Goal: Navigation & Orientation: Find specific page/section

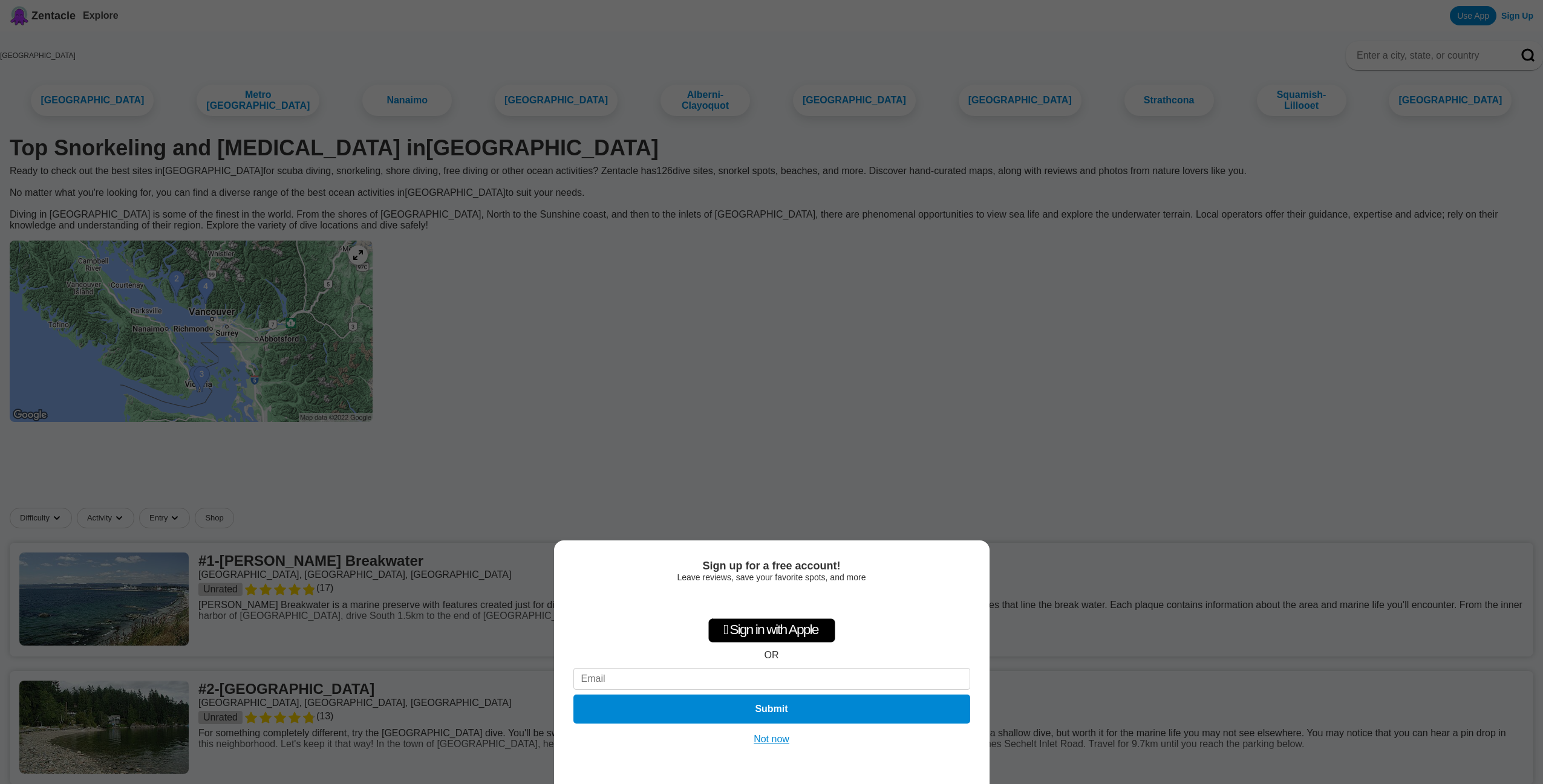
click at [908, 387] on div "Sign up for a free account! Leave reviews, save your favorite spots, and more …" at bounding box center [772, 392] width 1543 height 784
click at [777, 741] on button "Not now" at bounding box center [772, 739] width 43 height 12
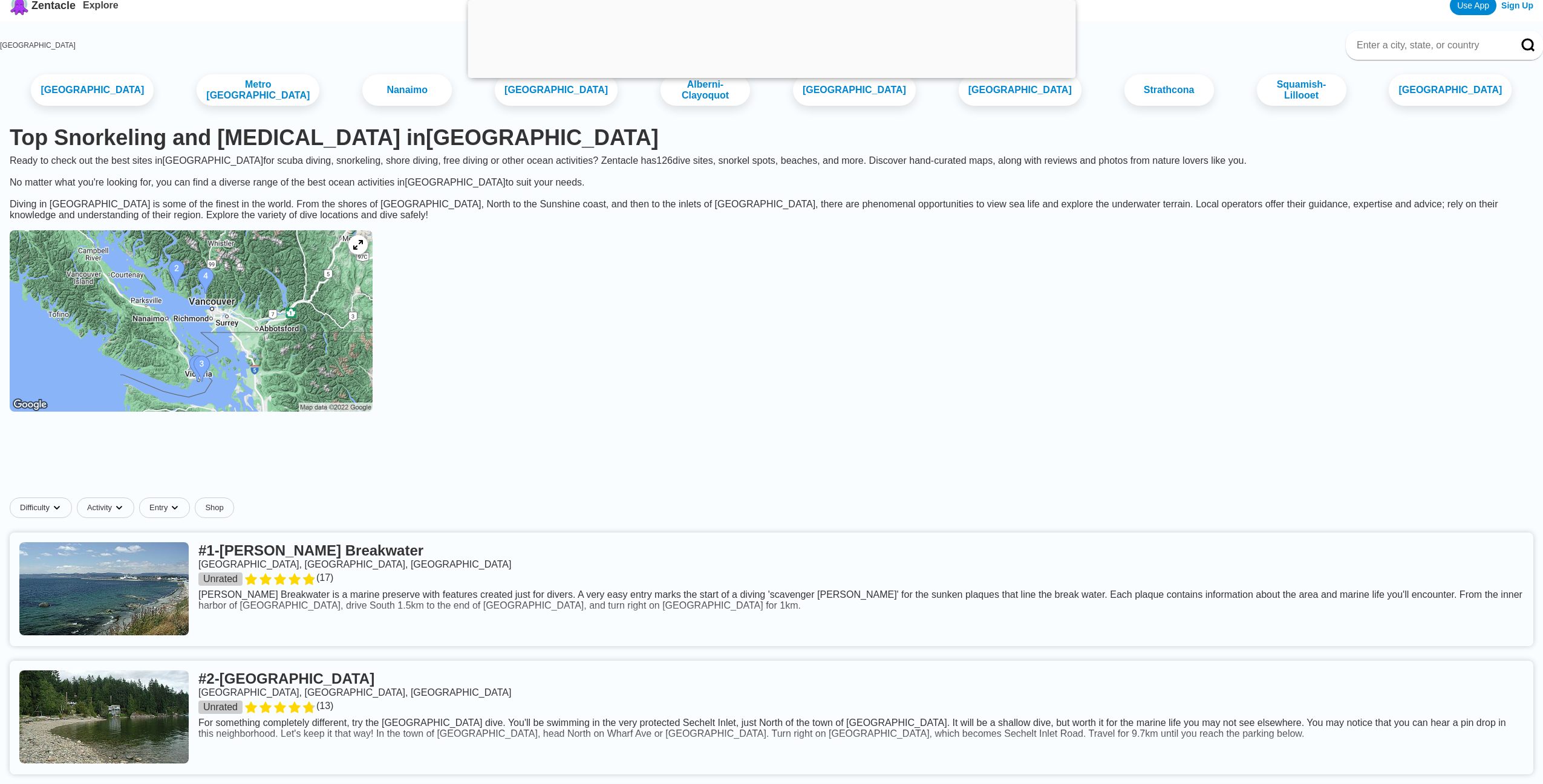
scroll to position [107, 0]
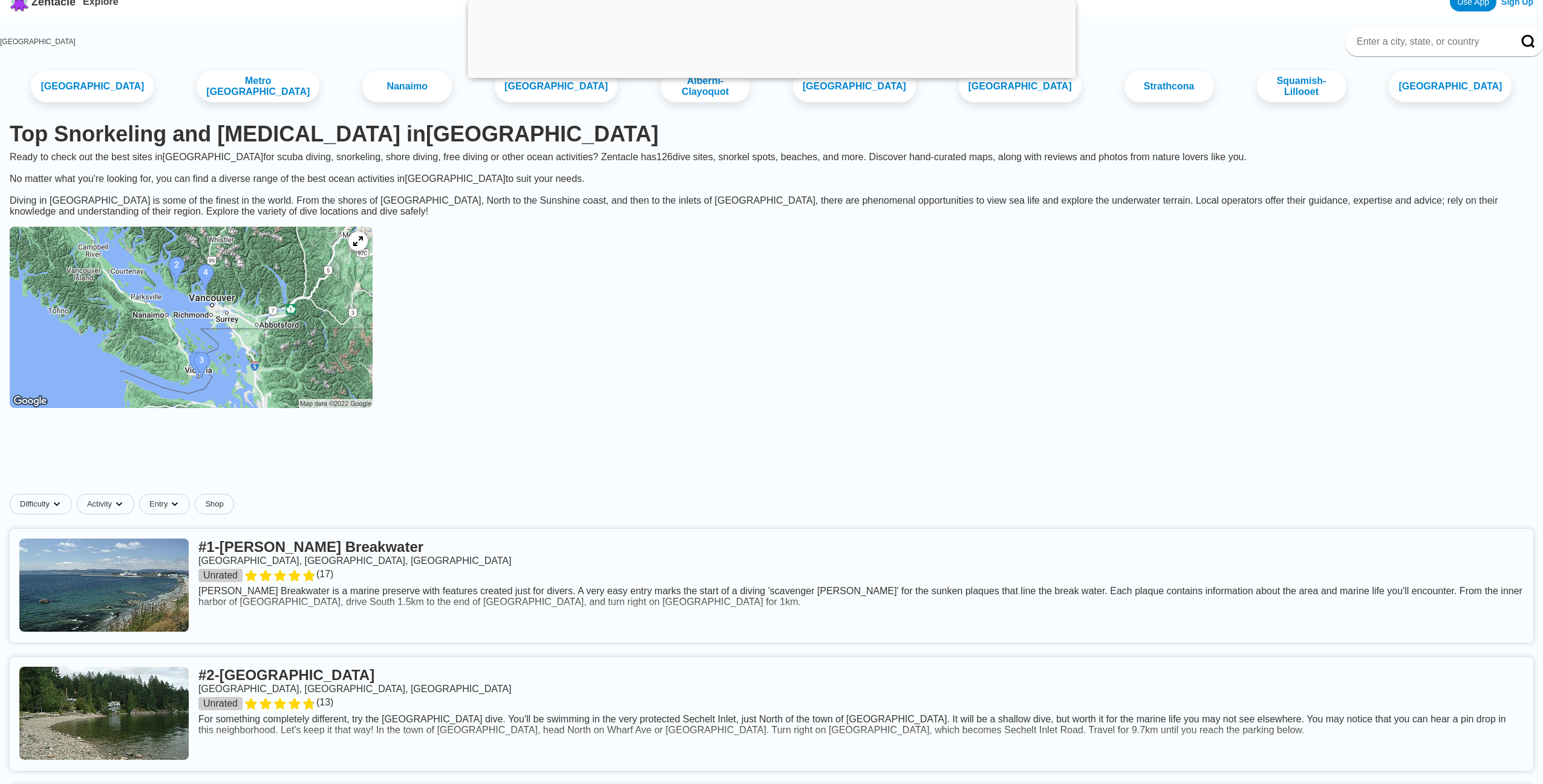
click at [210, 297] on img at bounding box center [191, 318] width 363 height 181
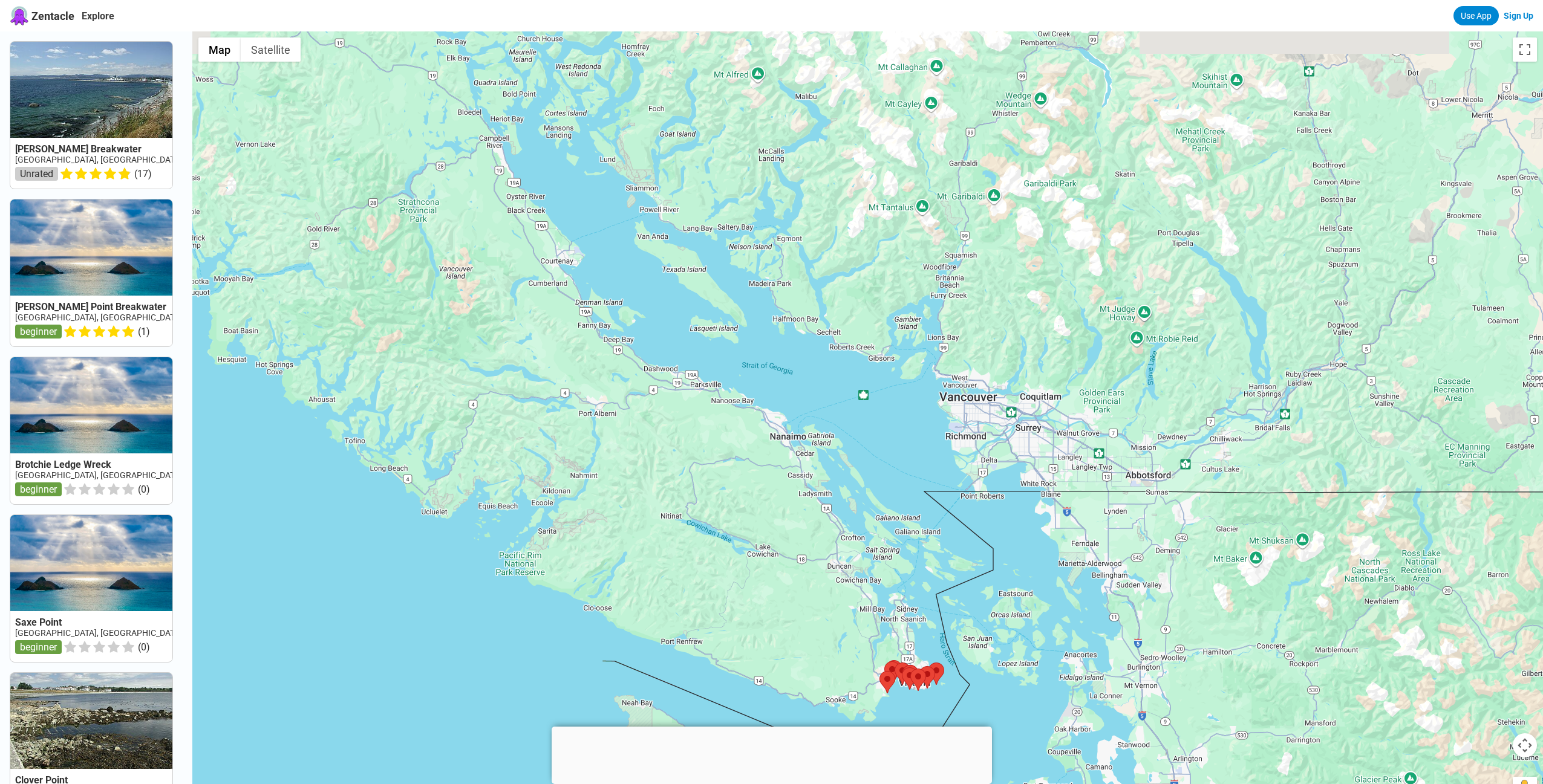
drag, startPoint x: 862, startPoint y: 197, endPoint x: 906, endPoint y: 460, distance: 266.7
click at [906, 460] on div at bounding box center [867, 423] width 1351 height 784
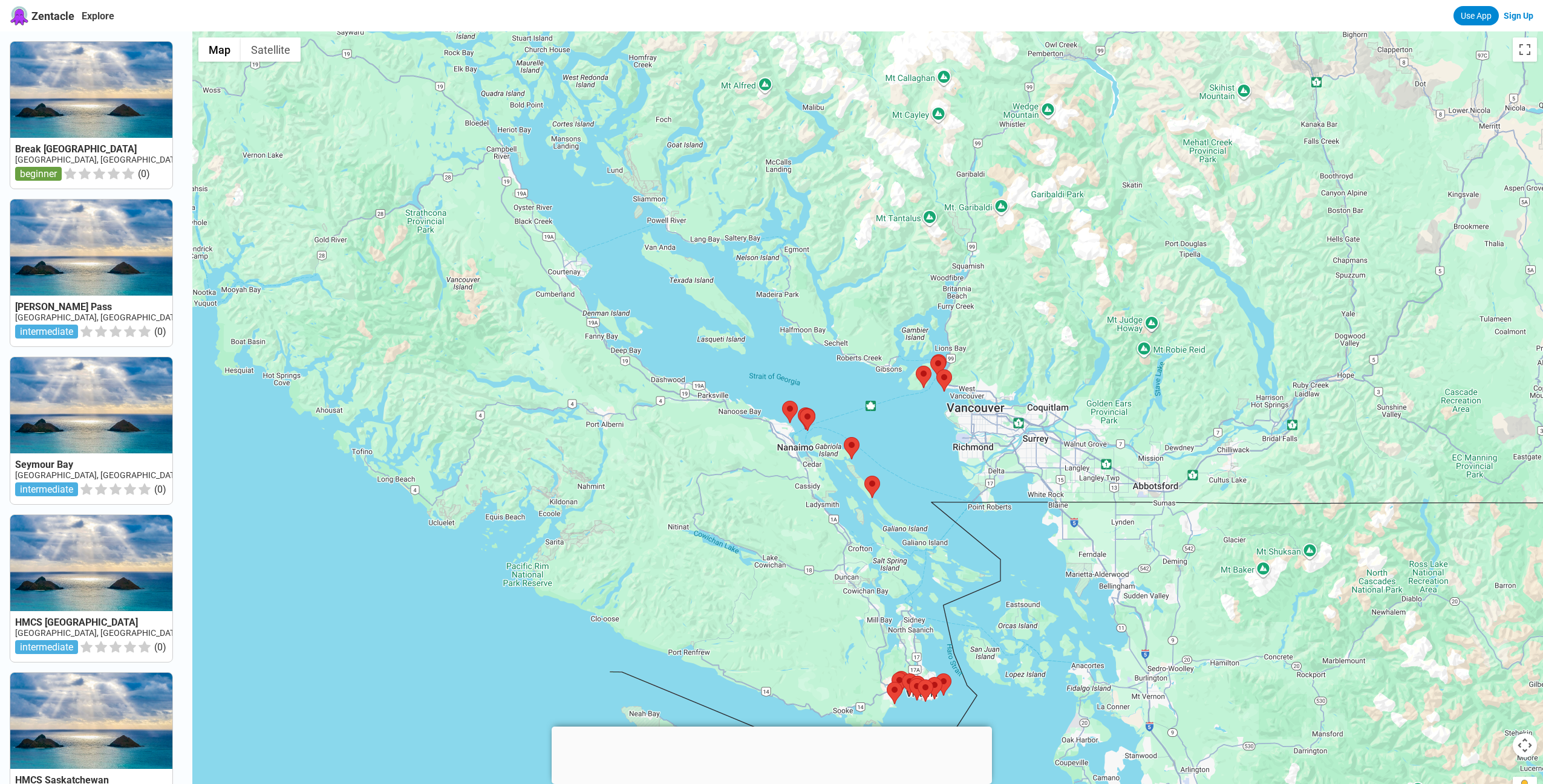
drag, startPoint x: 790, startPoint y: 301, endPoint x: 821, endPoint y: 332, distance: 43.8
click at [821, 332] on div at bounding box center [867, 423] width 1351 height 784
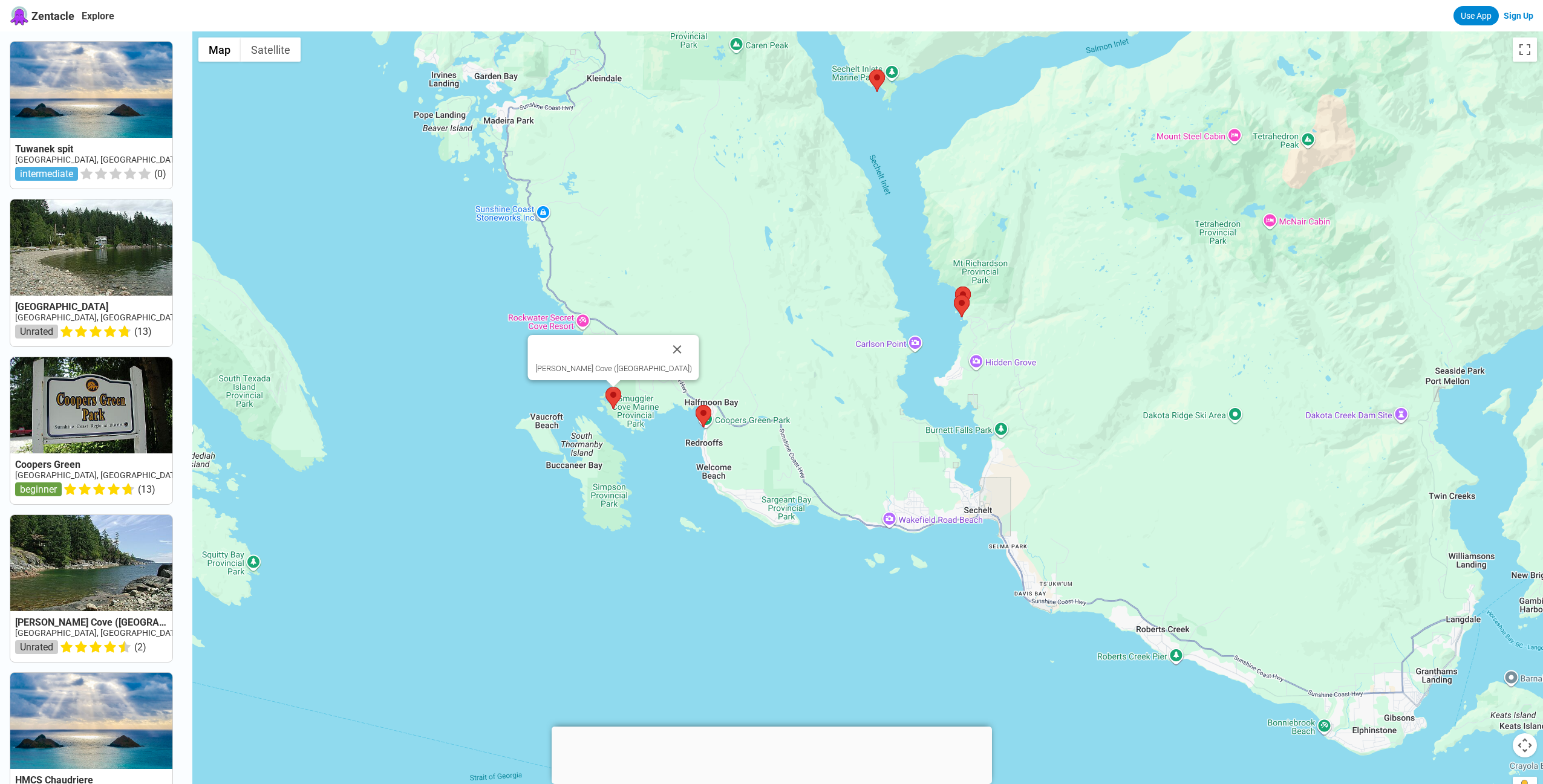
click at [614, 396] on img at bounding box center [613, 398] width 16 height 22
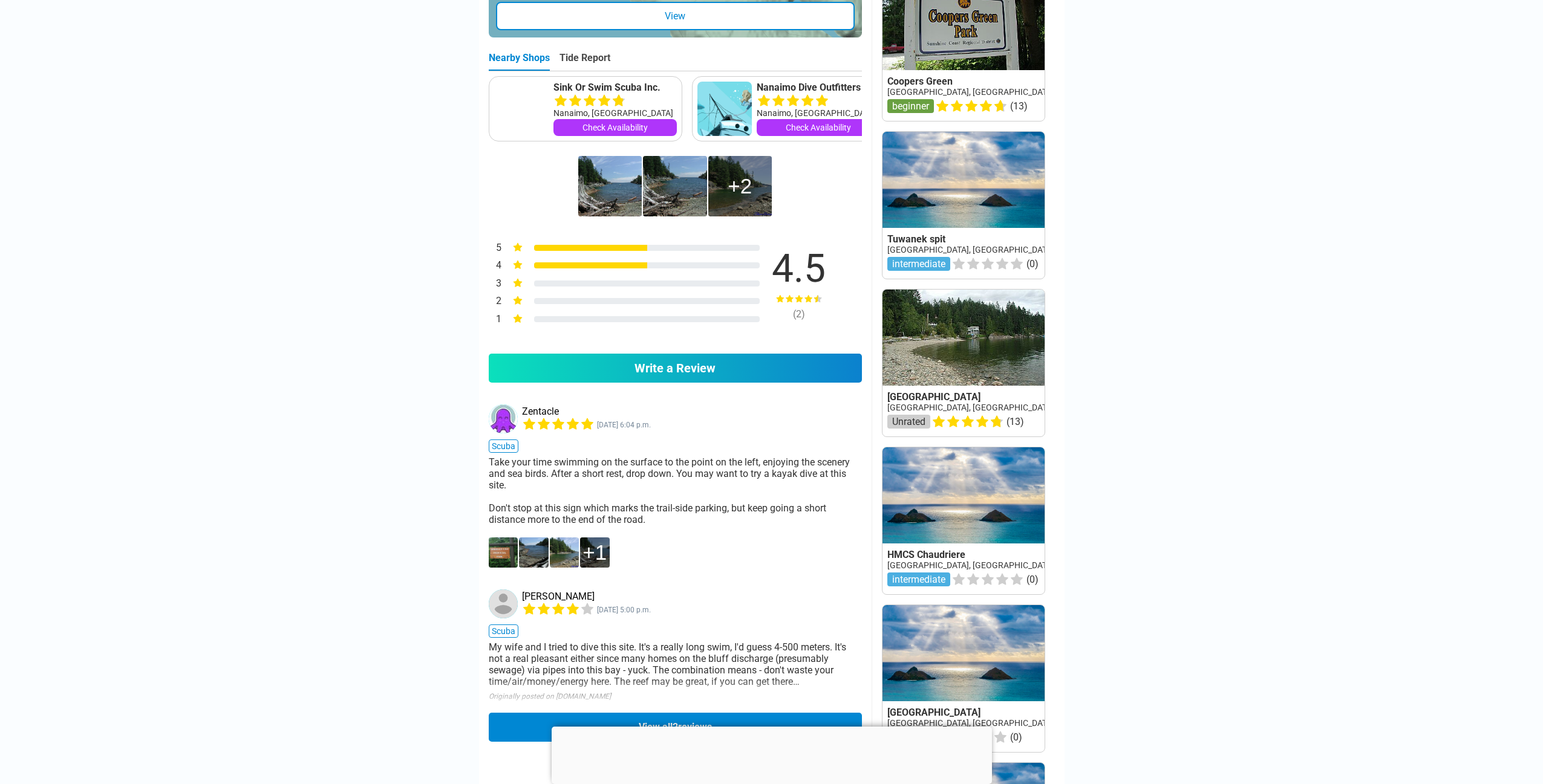
scroll to position [643, 0]
click at [537, 544] on img at bounding box center [534, 553] width 29 height 30
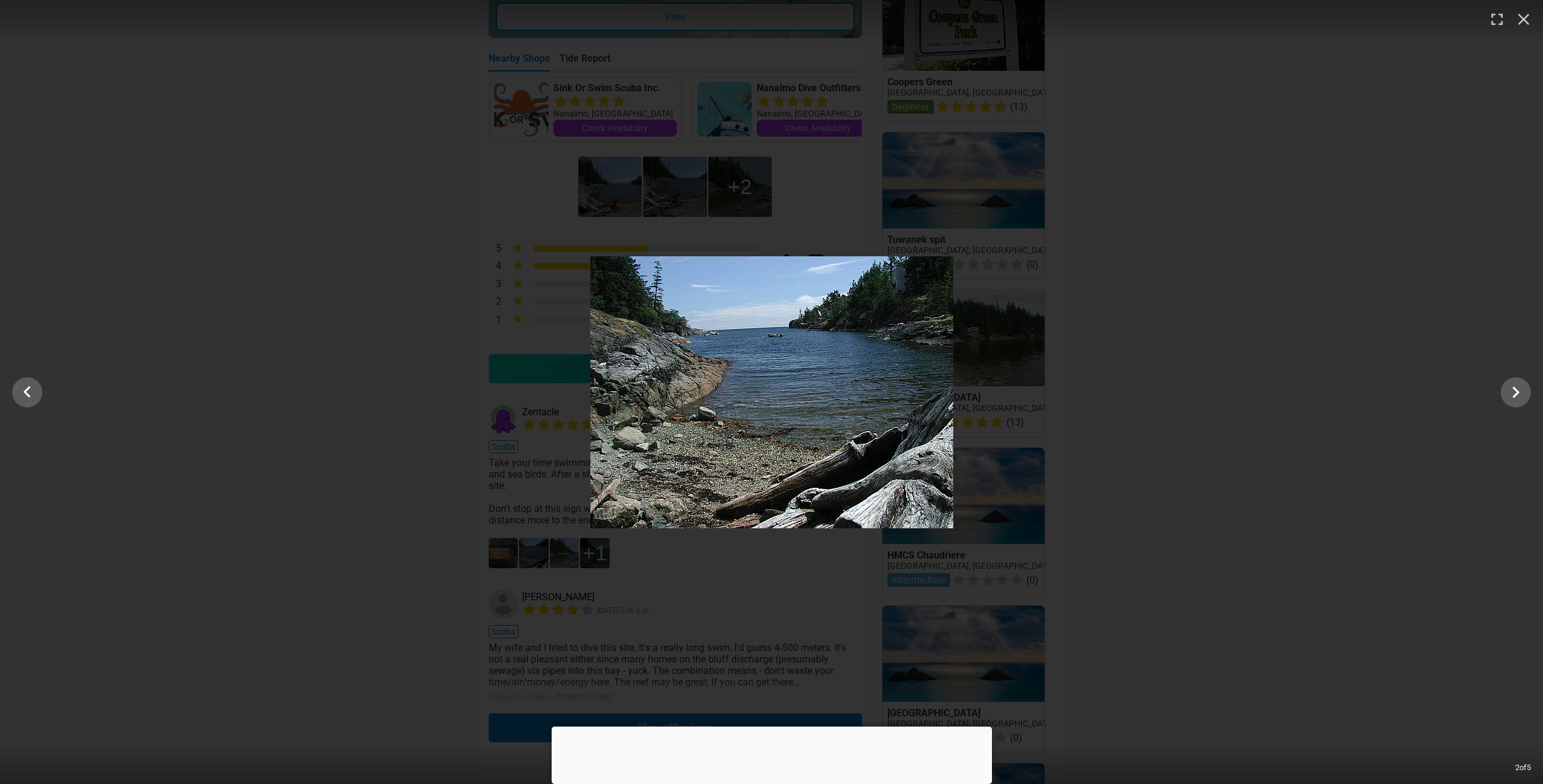
click at [625, 558] on div "2 of 5" at bounding box center [772, 392] width 1543 height 784
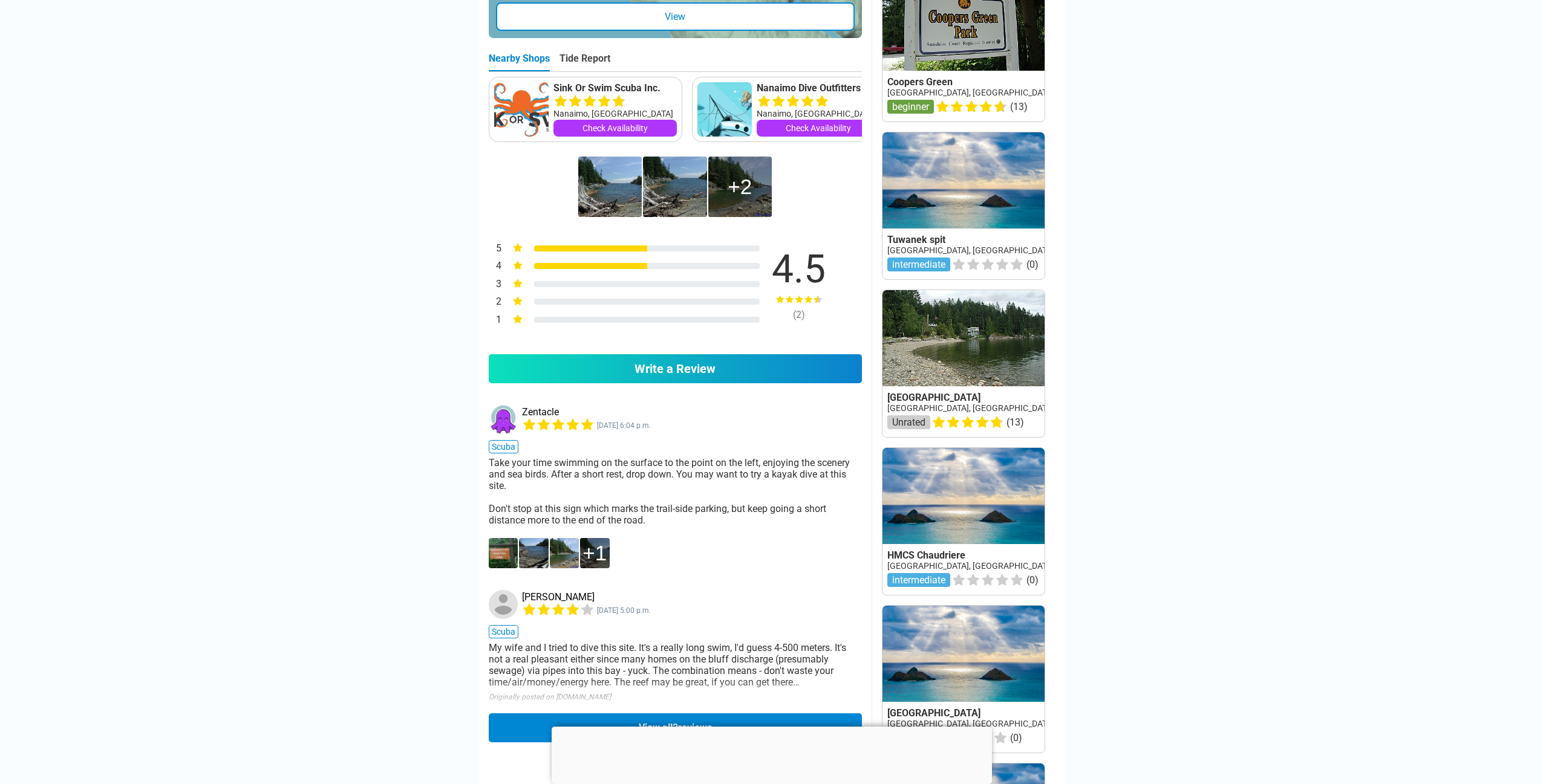
click at [562, 552] on img at bounding box center [565, 553] width 29 height 30
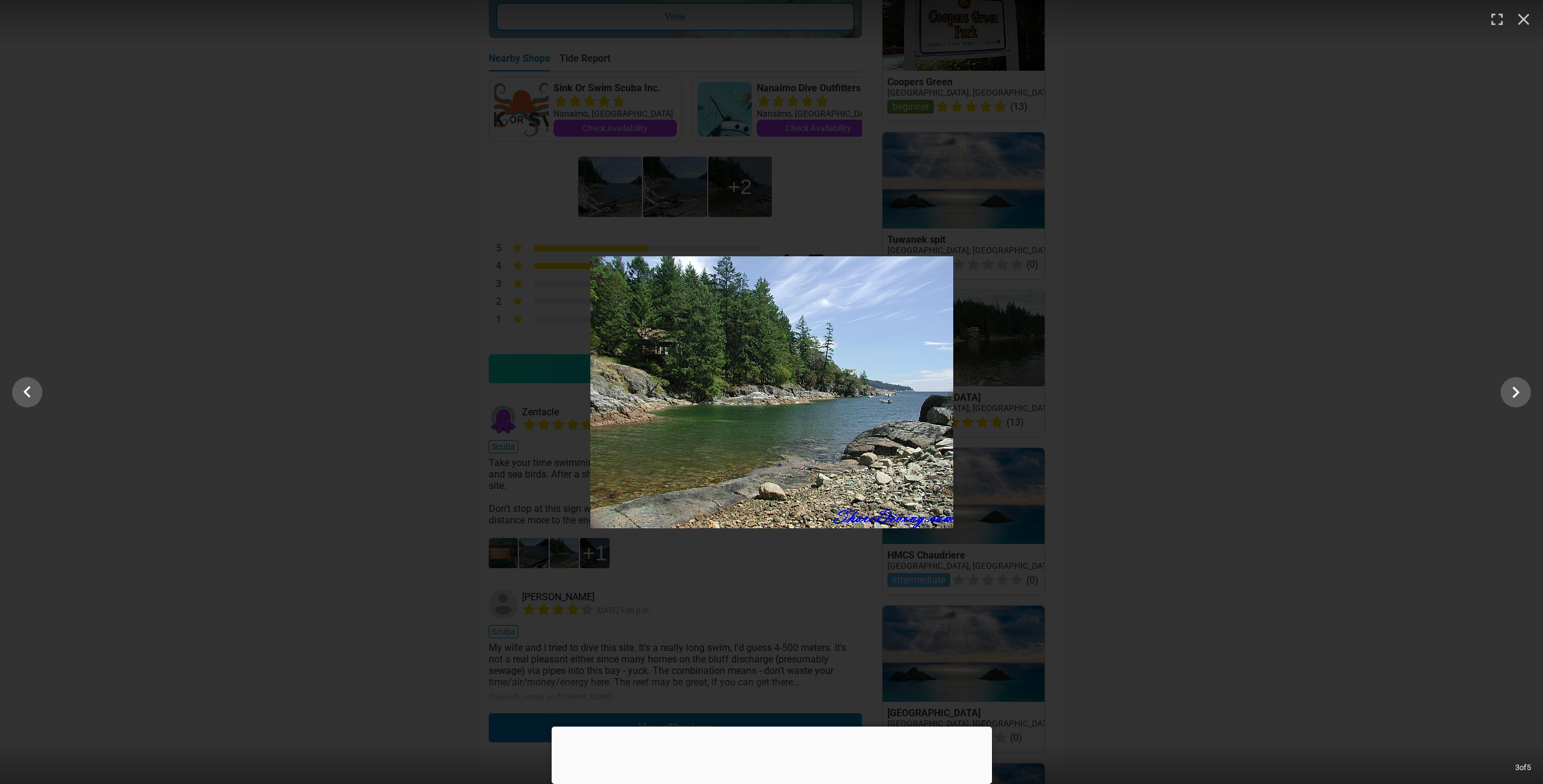
click at [682, 553] on div "3 of 5" at bounding box center [772, 392] width 1543 height 784
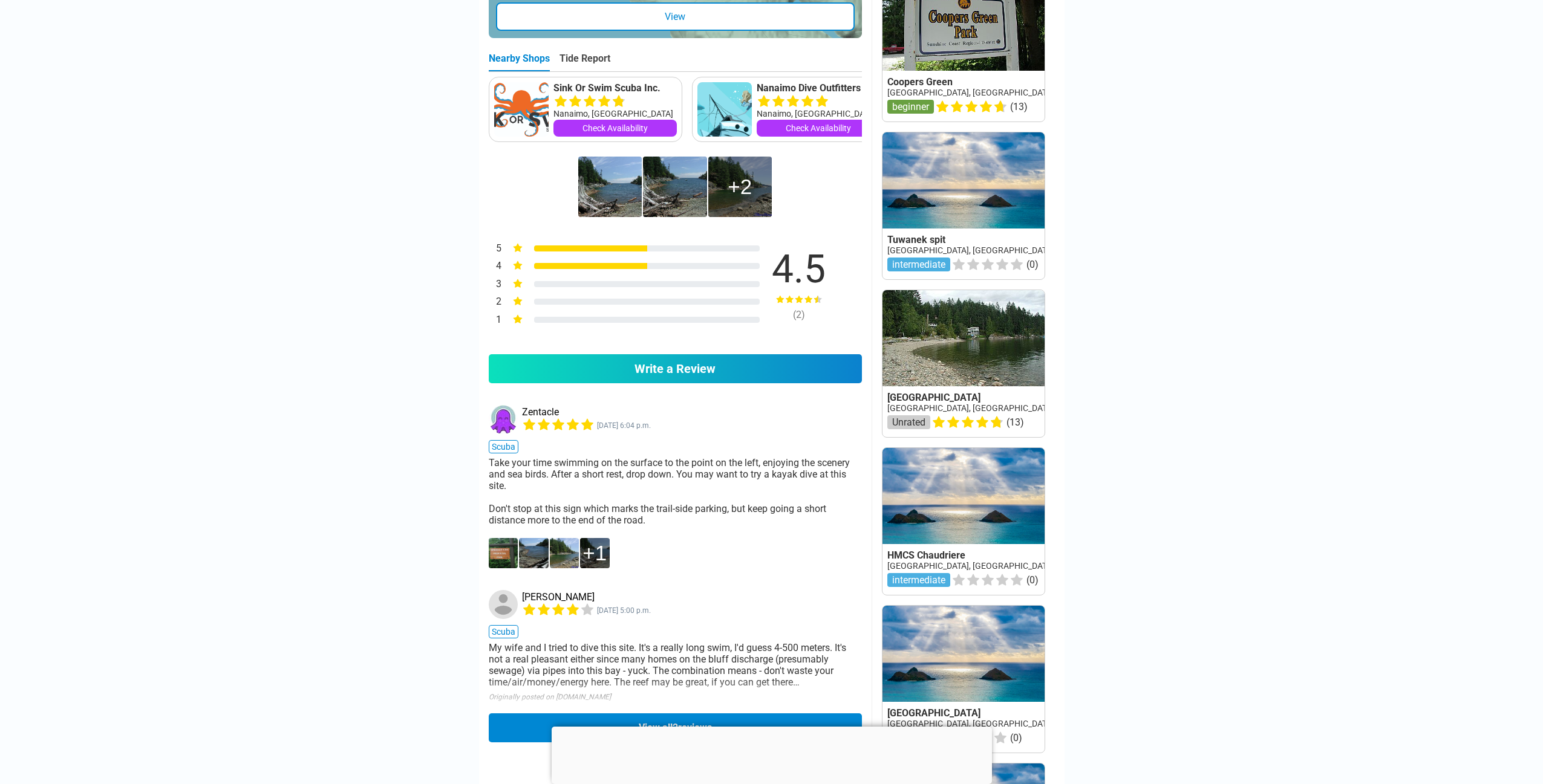
click at [496, 549] on img at bounding box center [503, 553] width 29 height 30
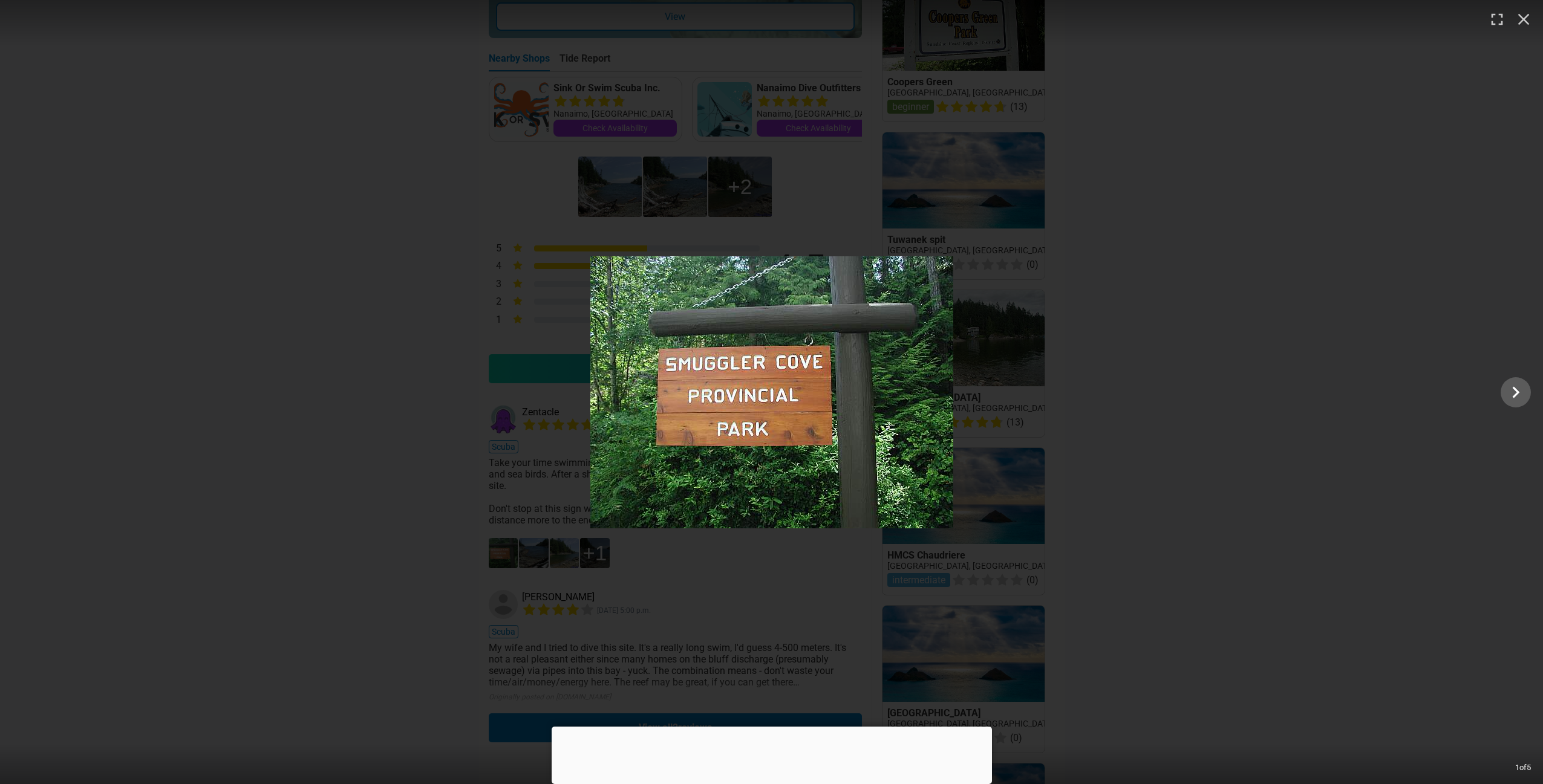
click at [712, 556] on div "1 of 5" at bounding box center [772, 392] width 1543 height 784
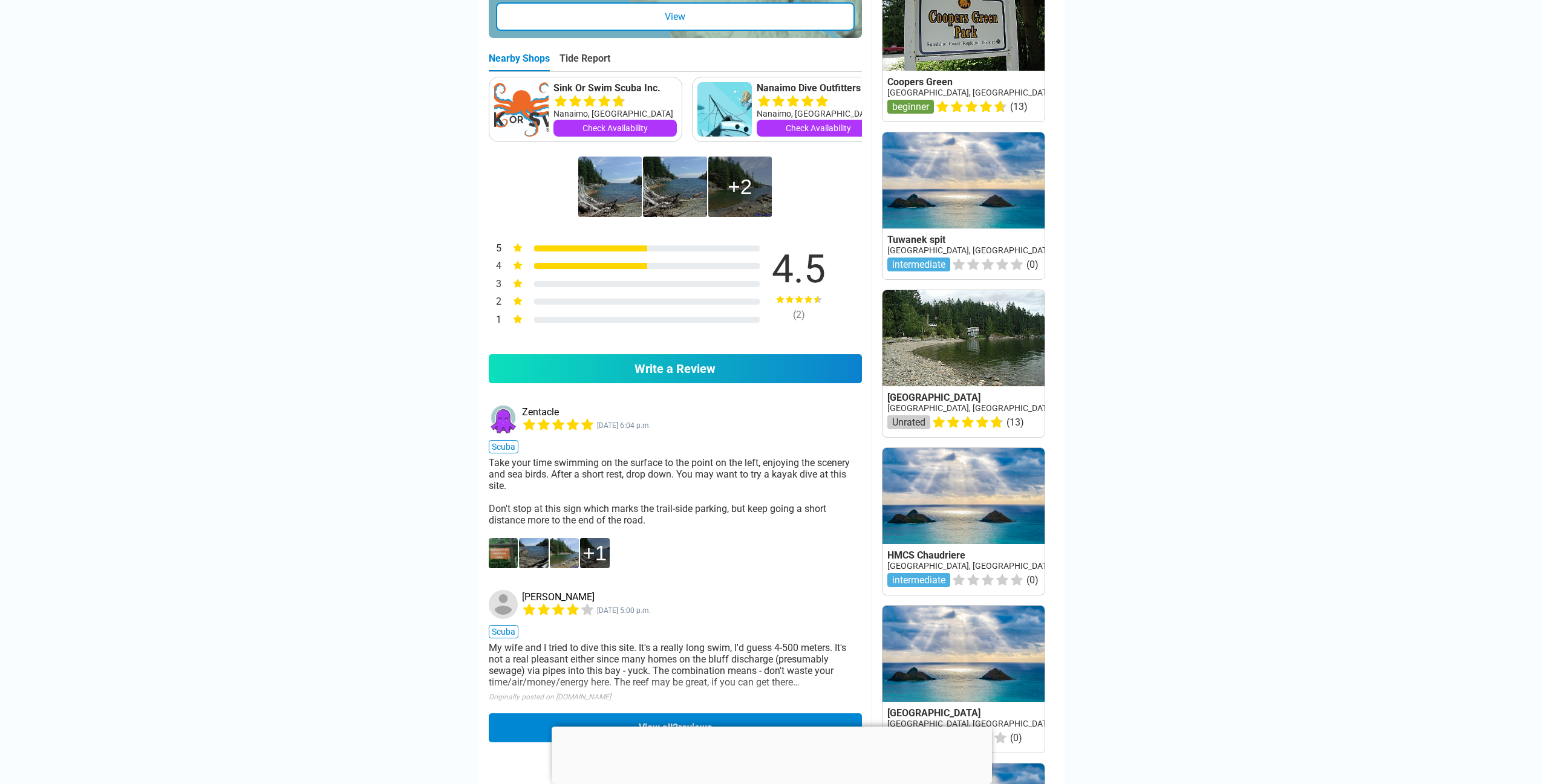
click at [603, 552] on div "1" at bounding box center [594, 553] width 24 height 24
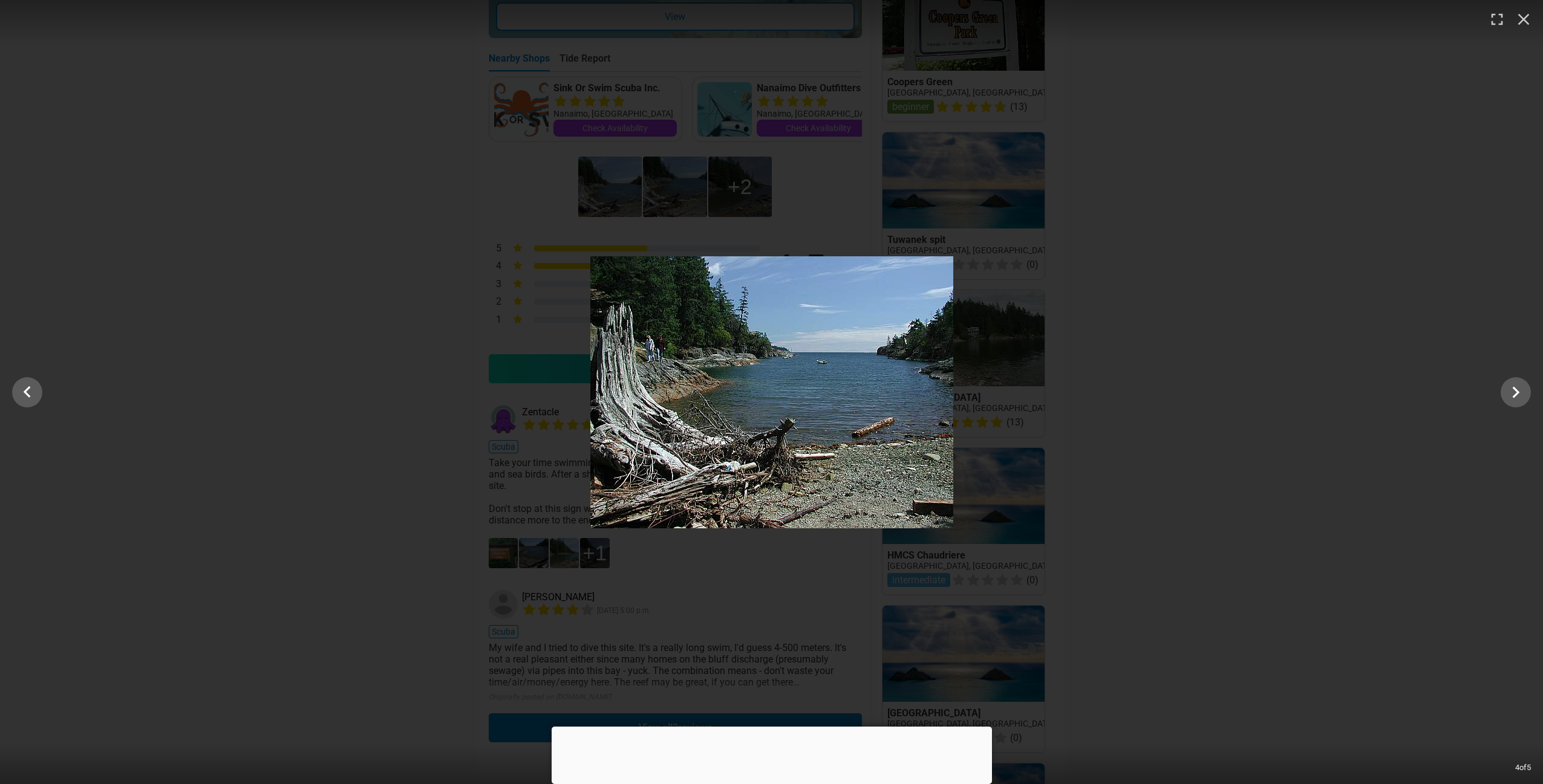
click at [692, 555] on div "4 of 5" at bounding box center [772, 392] width 1543 height 784
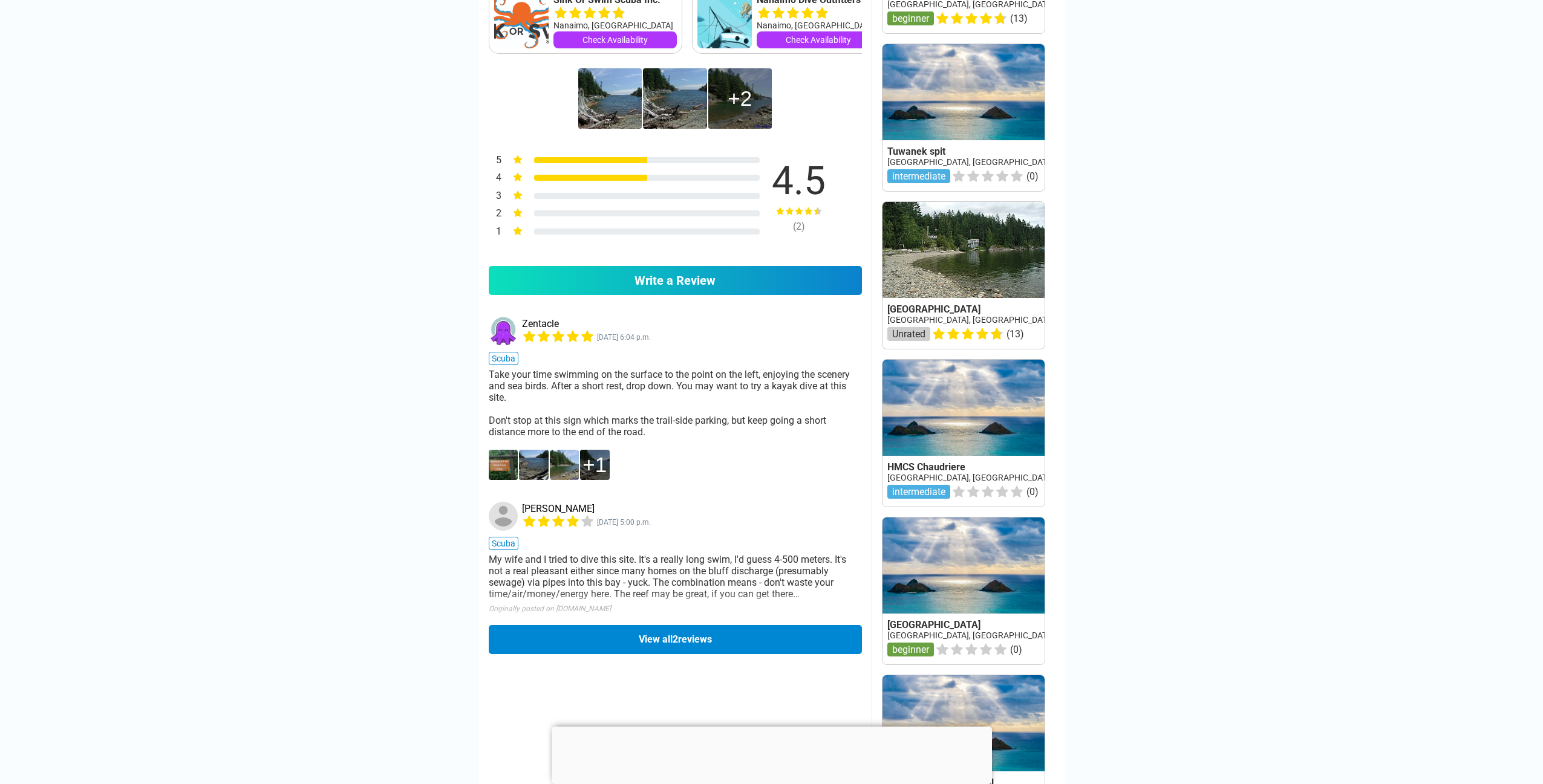
scroll to position [756, 0]
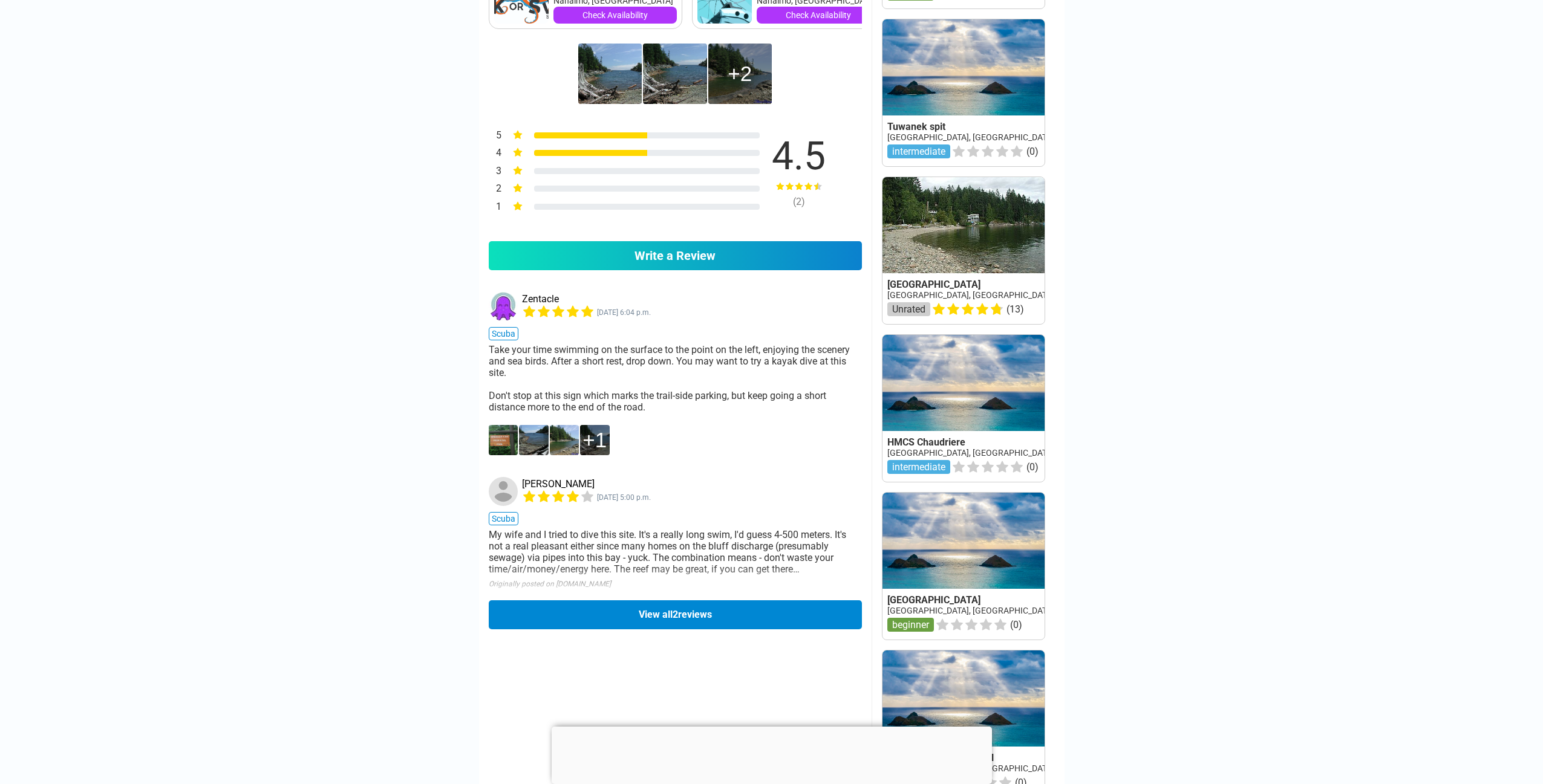
click at [673, 618] on button "View all 2 reviews" at bounding box center [675, 615] width 374 height 29
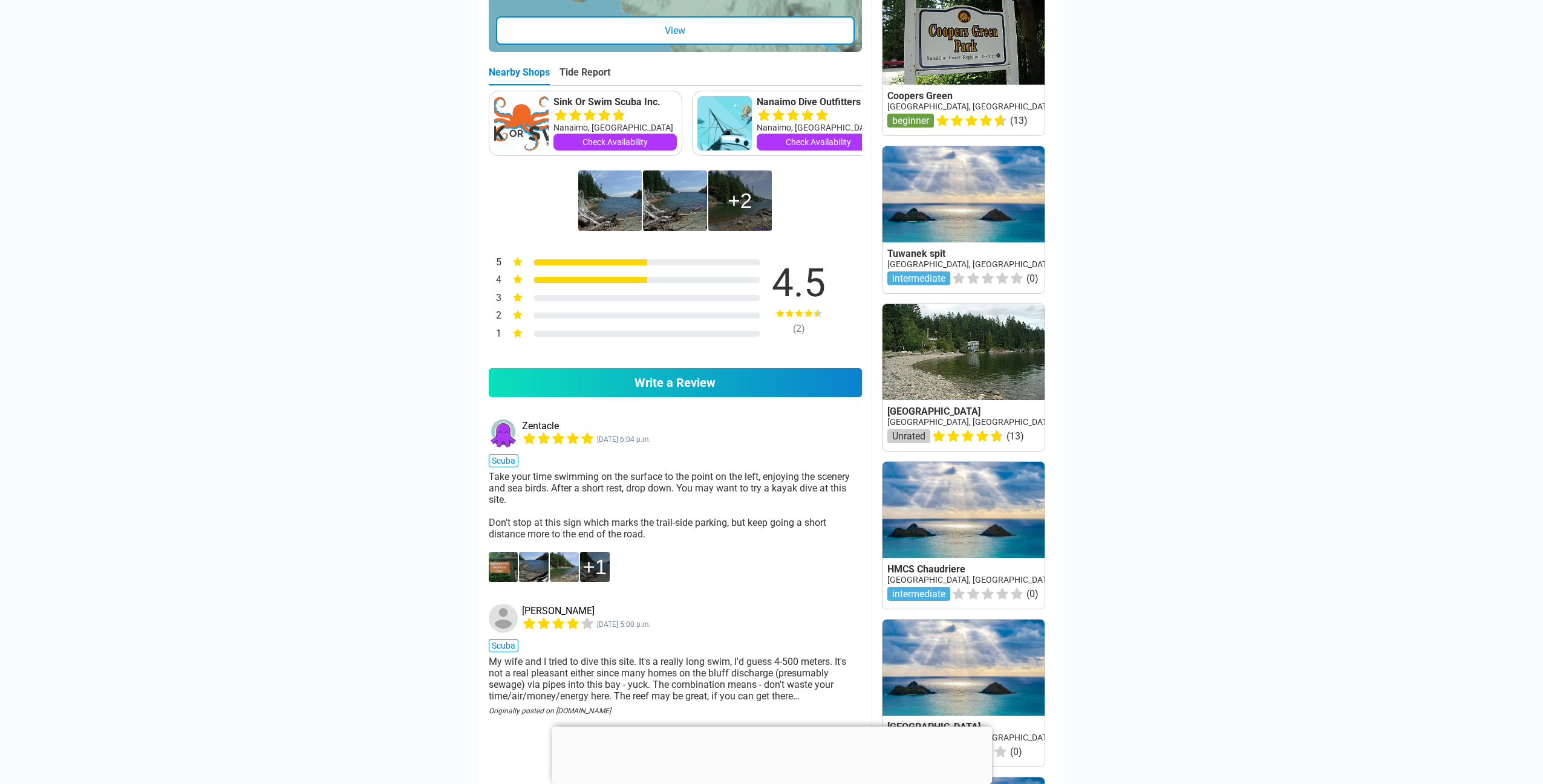
scroll to position [626, 0]
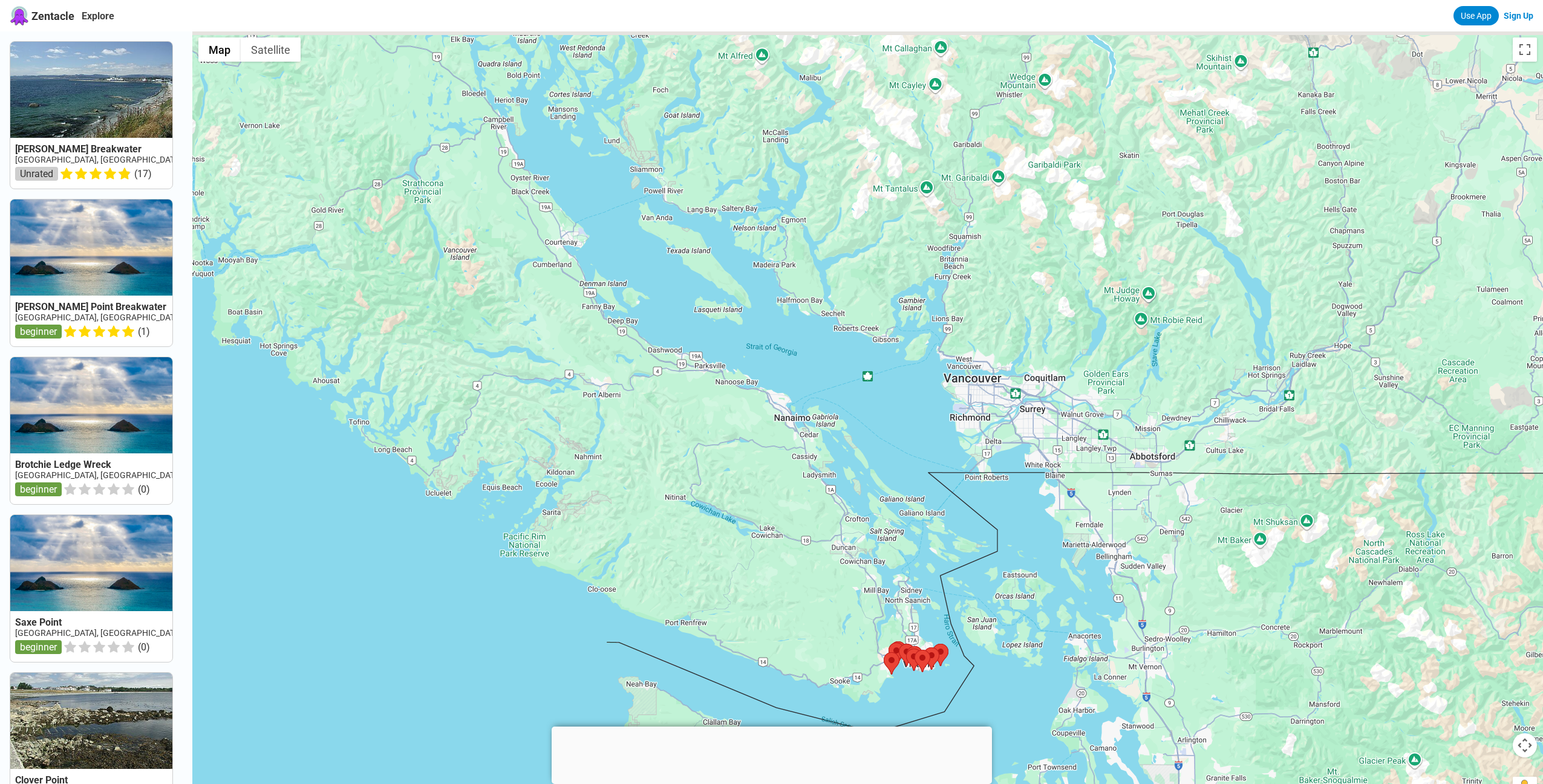
drag, startPoint x: 744, startPoint y: 206, endPoint x: 785, endPoint y: 401, distance: 199.3
click at [784, 404] on div at bounding box center [867, 423] width 1351 height 784
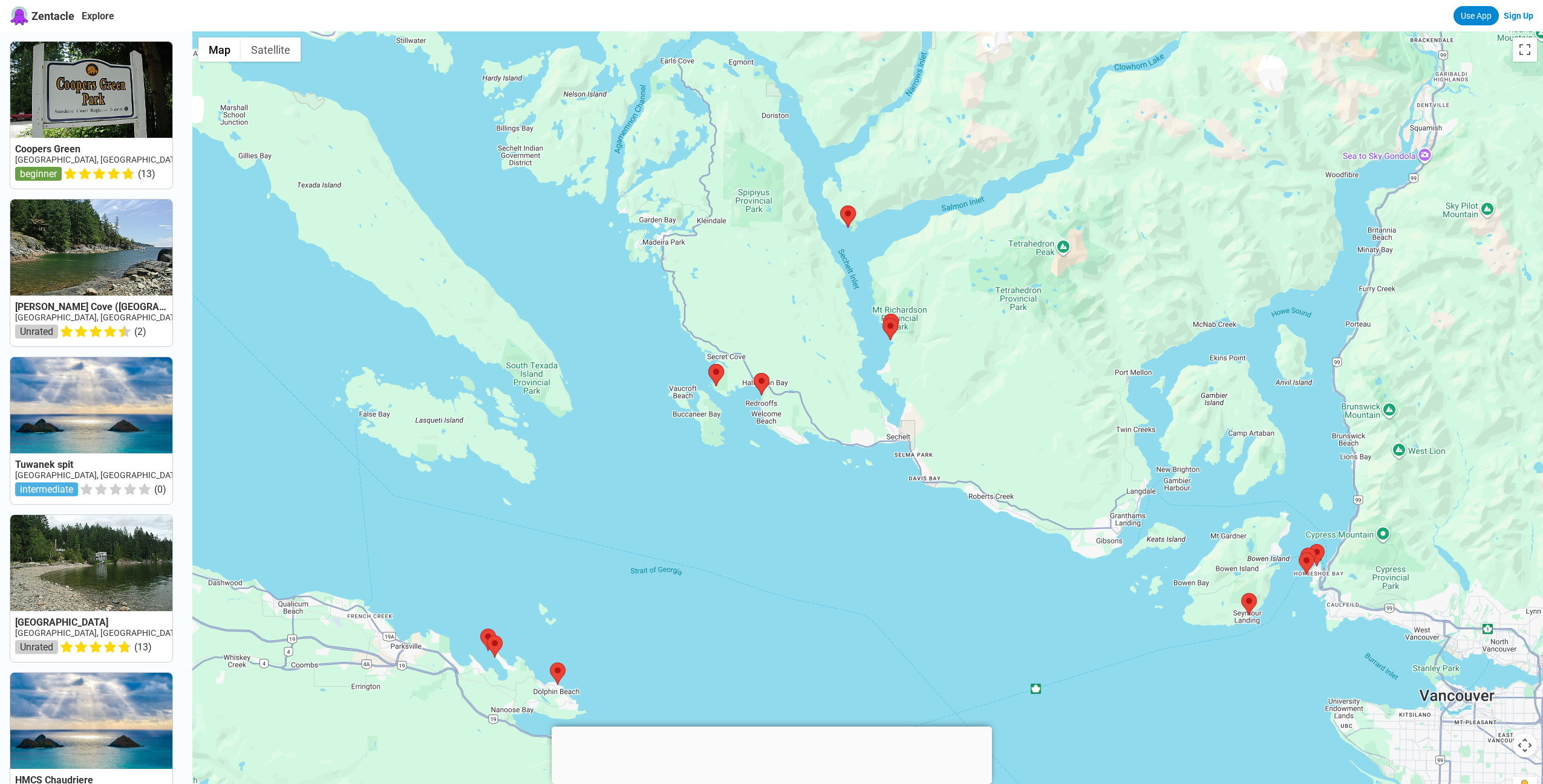
drag, startPoint x: 1056, startPoint y: 412, endPoint x: 995, endPoint y: 386, distance: 66.3
click at [995, 386] on div at bounding box center [867, 423] width 1351 height 784
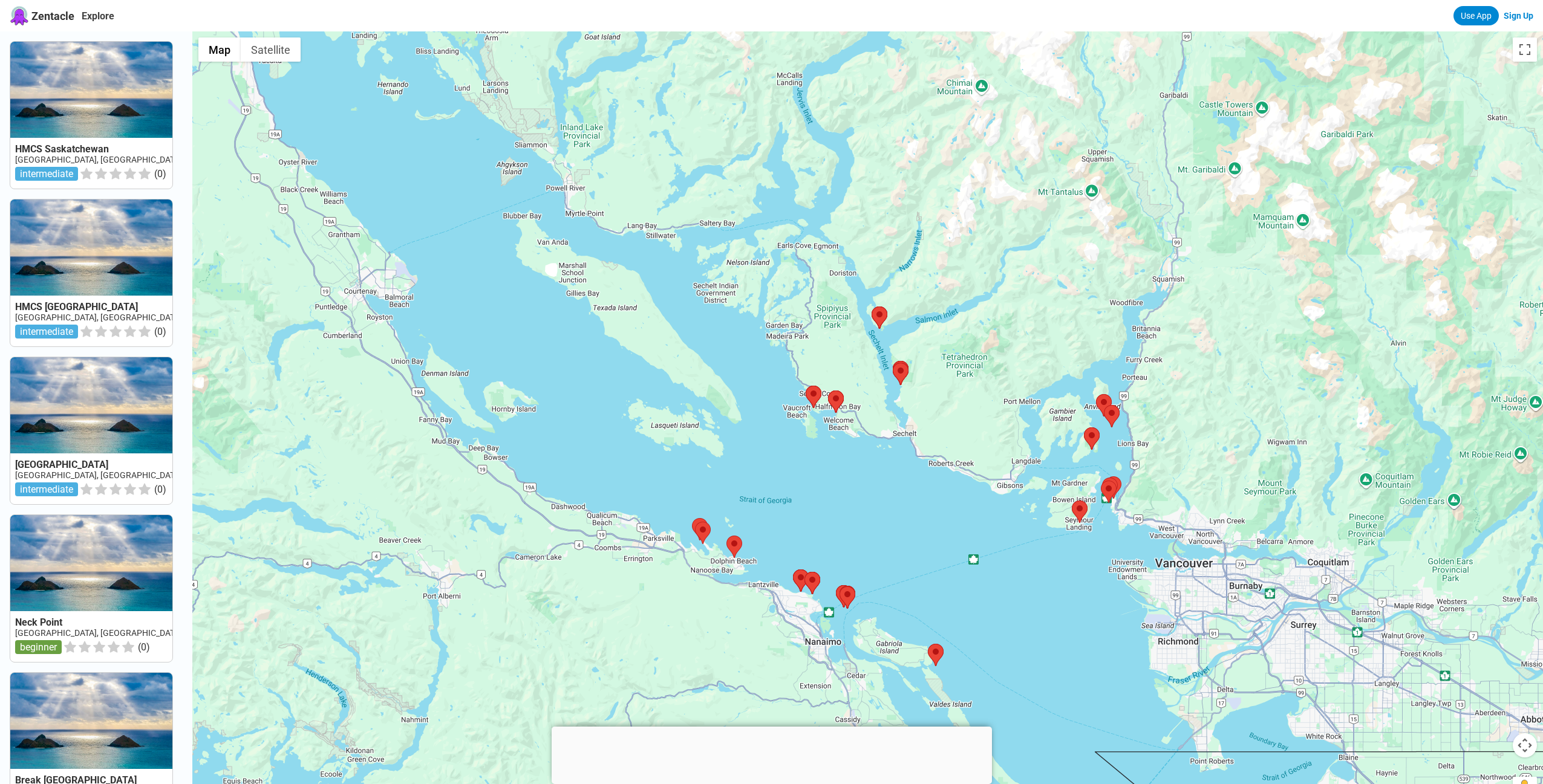
drag, startPoint x: 757, startPoint y: 219, endPoint x: 811, endPoint y: 347, distance: 138.9
click at [811, 347] on div at bounding box center [867, 423] width 1351 height 784
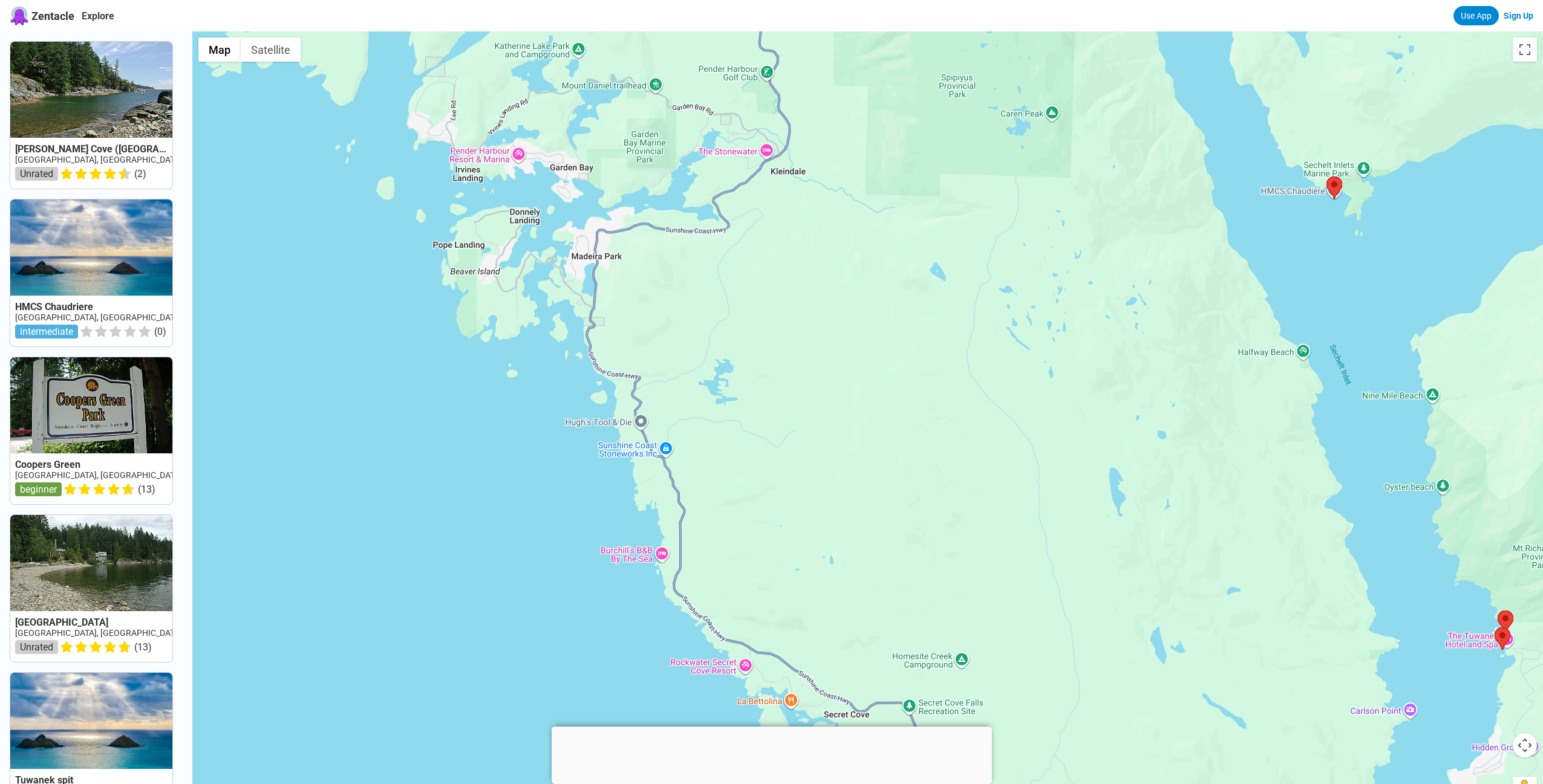
drag, startPoint x: 1054, startPoint y: 559, endPoint x: 960, endPoint y: 464, distance: 133.6
click at [960, 464] on div at bounding box center [867, 423] width 1351 height 784
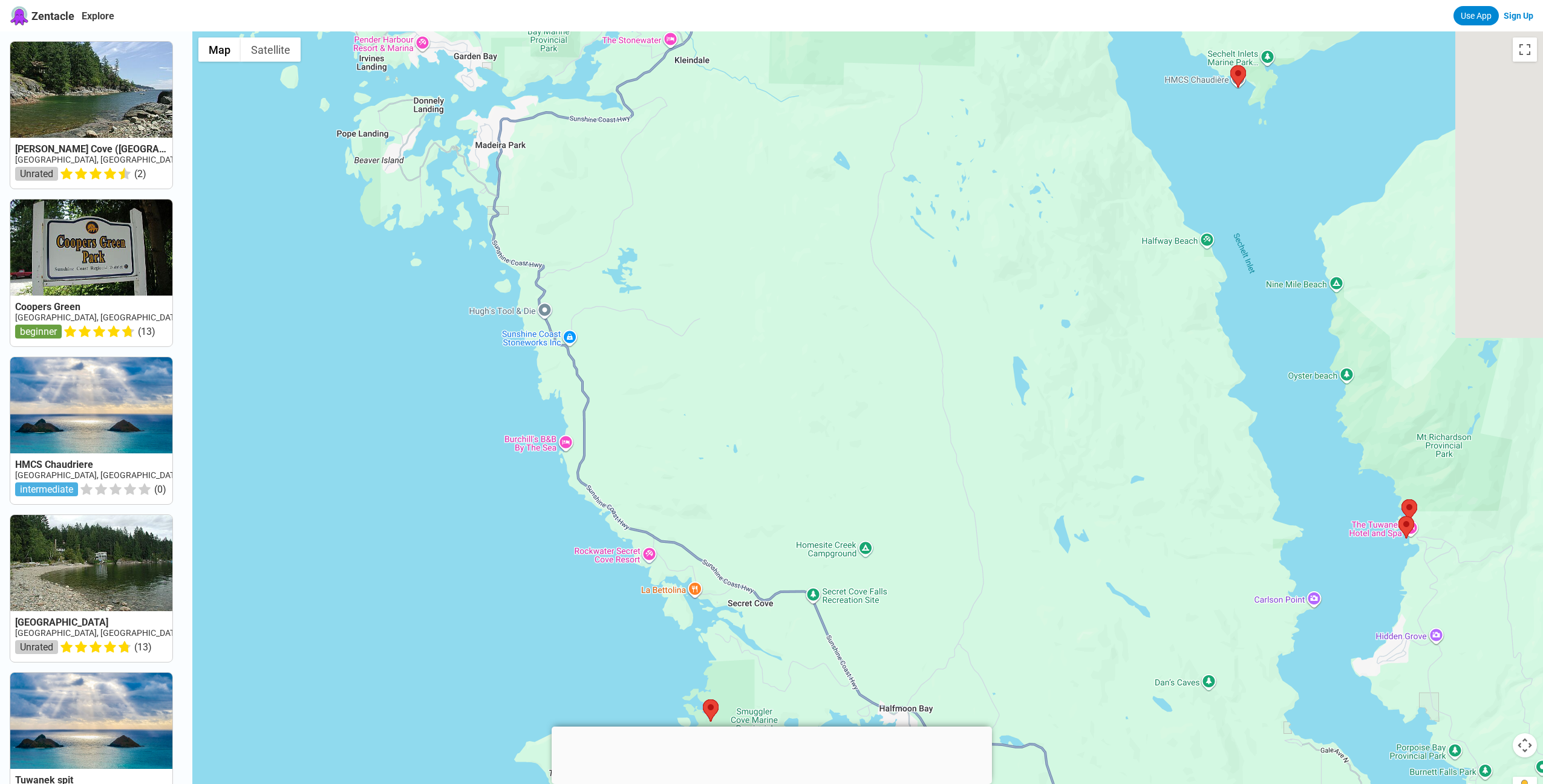
drag, startPoint x: 1068, startPoint y: 561, endPoint x: 901, endPoint y: 354, distance: 266.0
click at [901, 354] on div at bounding box center [867, 423] width 1351 height 784
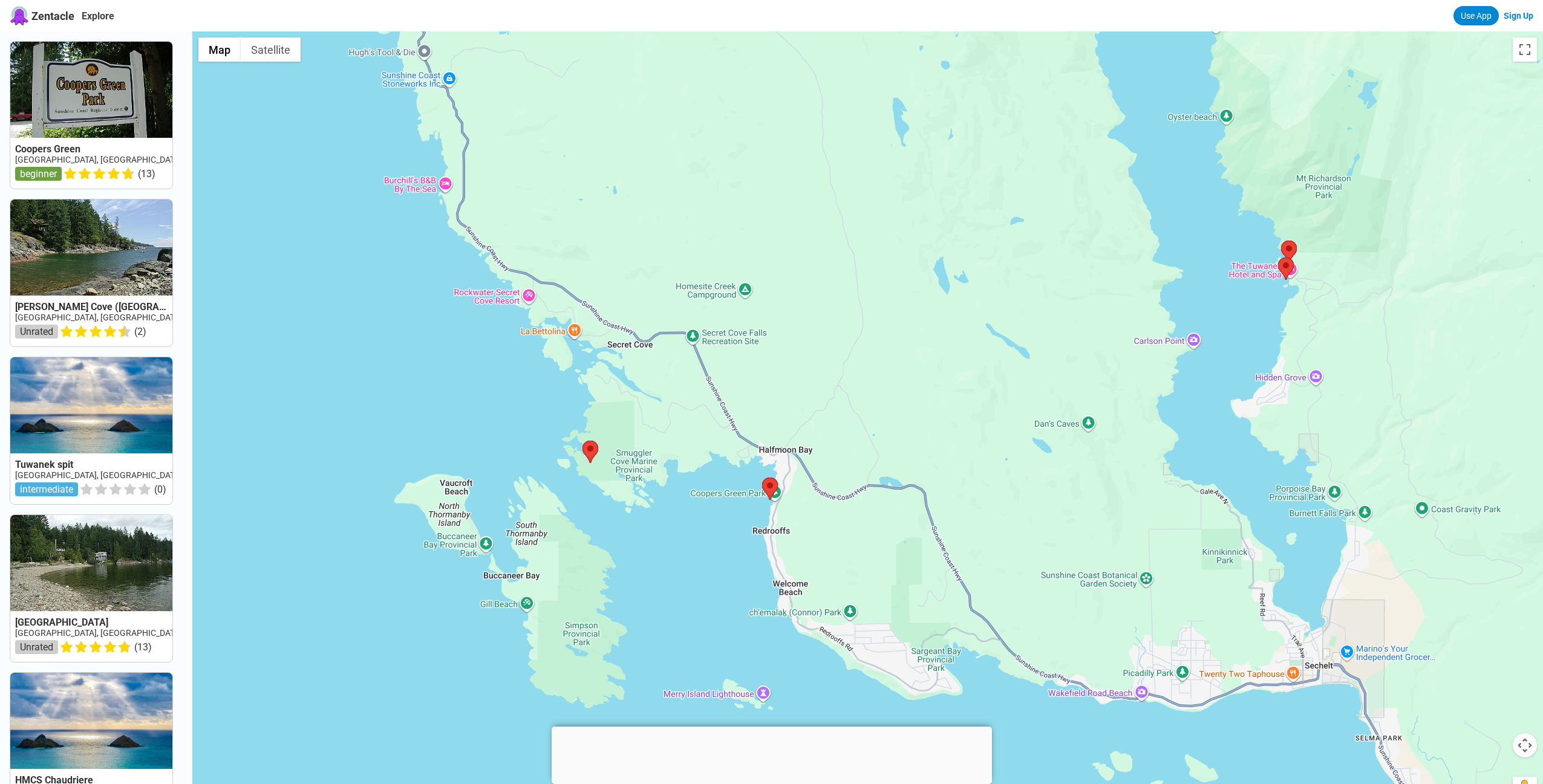
drag, startPoint x: 1000, startPoint y: 598, endPoint x: 945, endPoint y: 424, distance: 182.5
click at [945, 424] on div at bounding box center [867, 423] width 1351 height 784
click at [769, 486] on img at bounding box center [770, 489] width 16 height 22
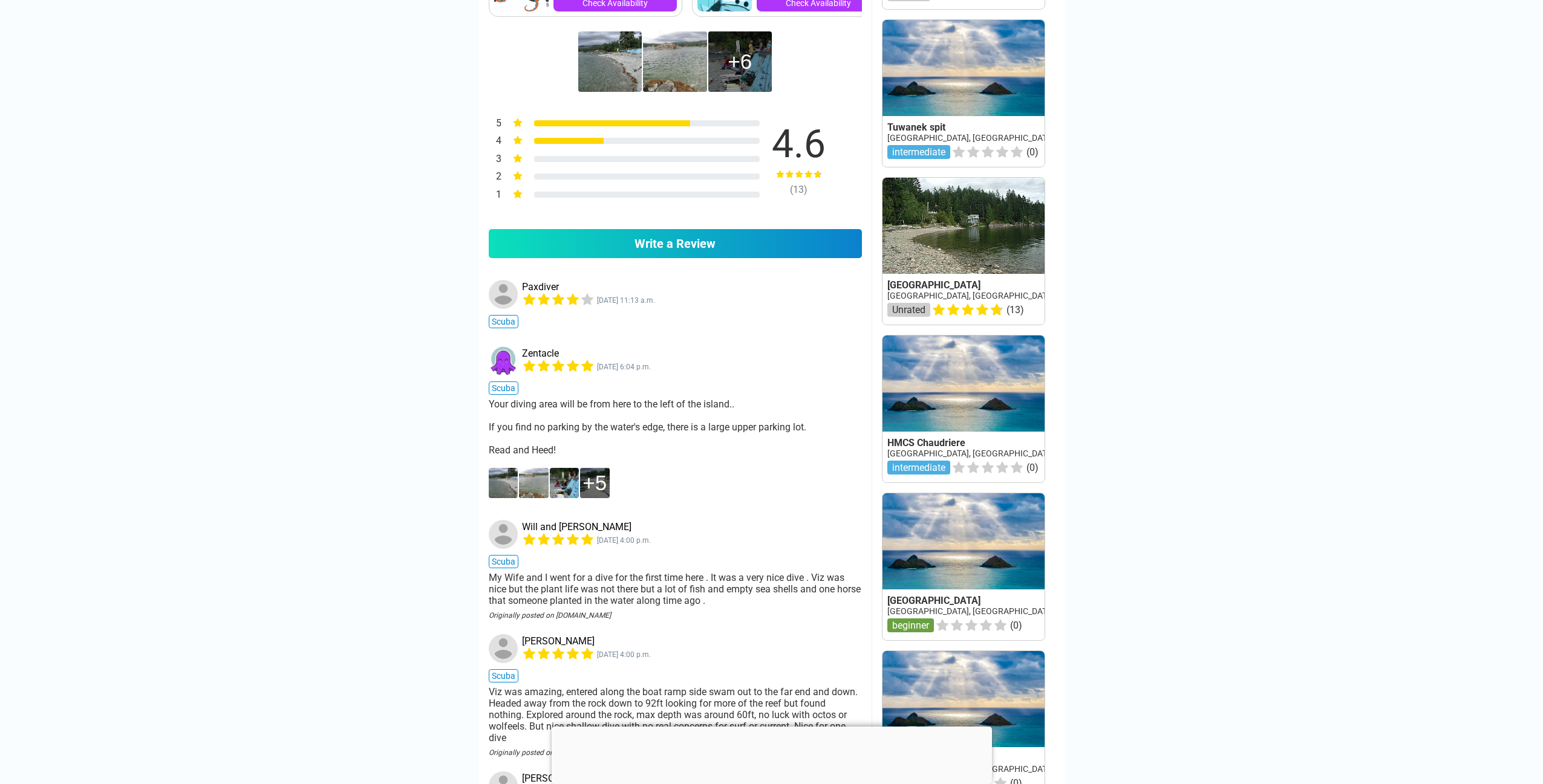
scroll to position [757, 0]
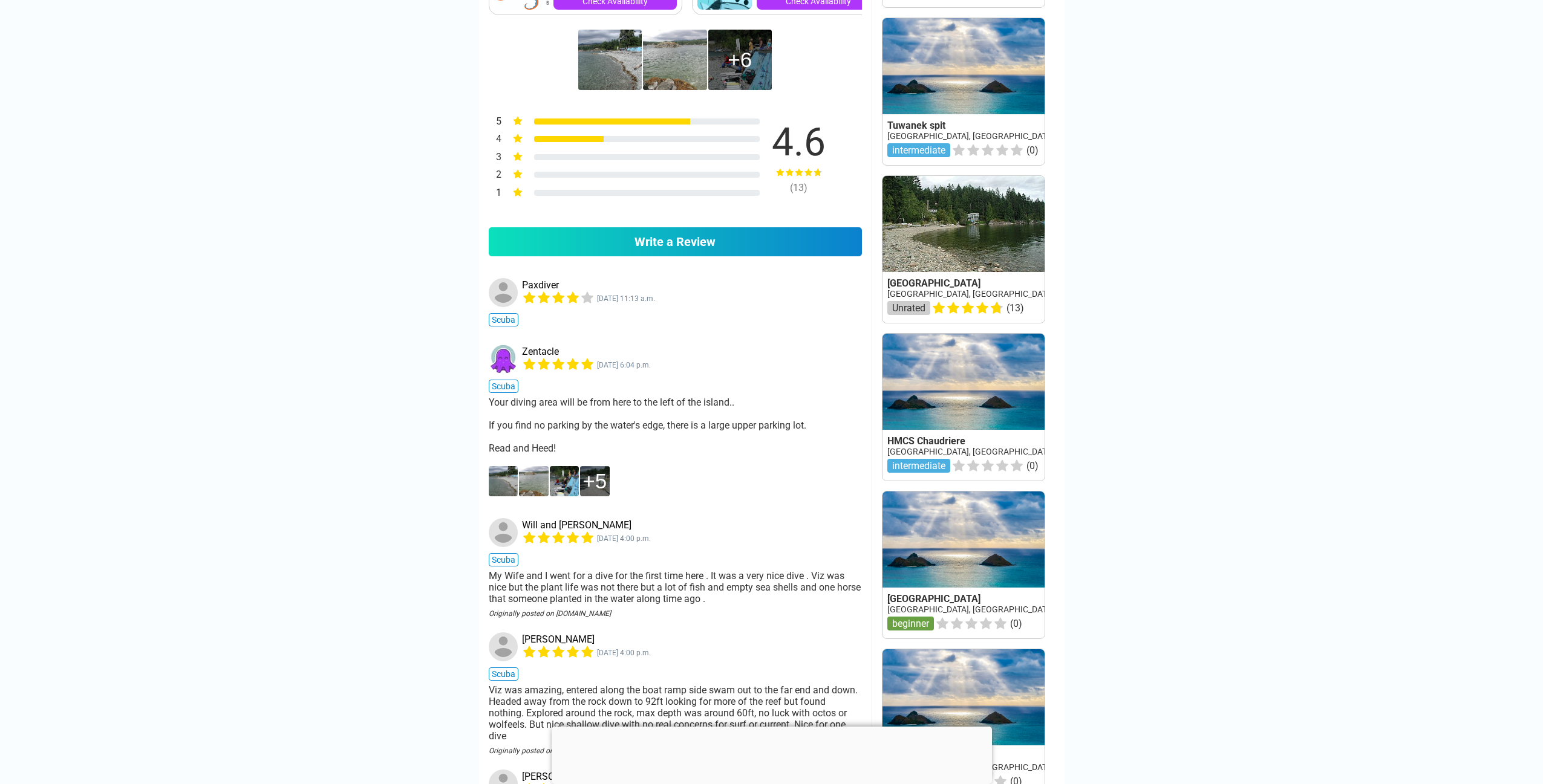
click at [510, 480] on img at bounding box center [503, 481] width 29 height 30
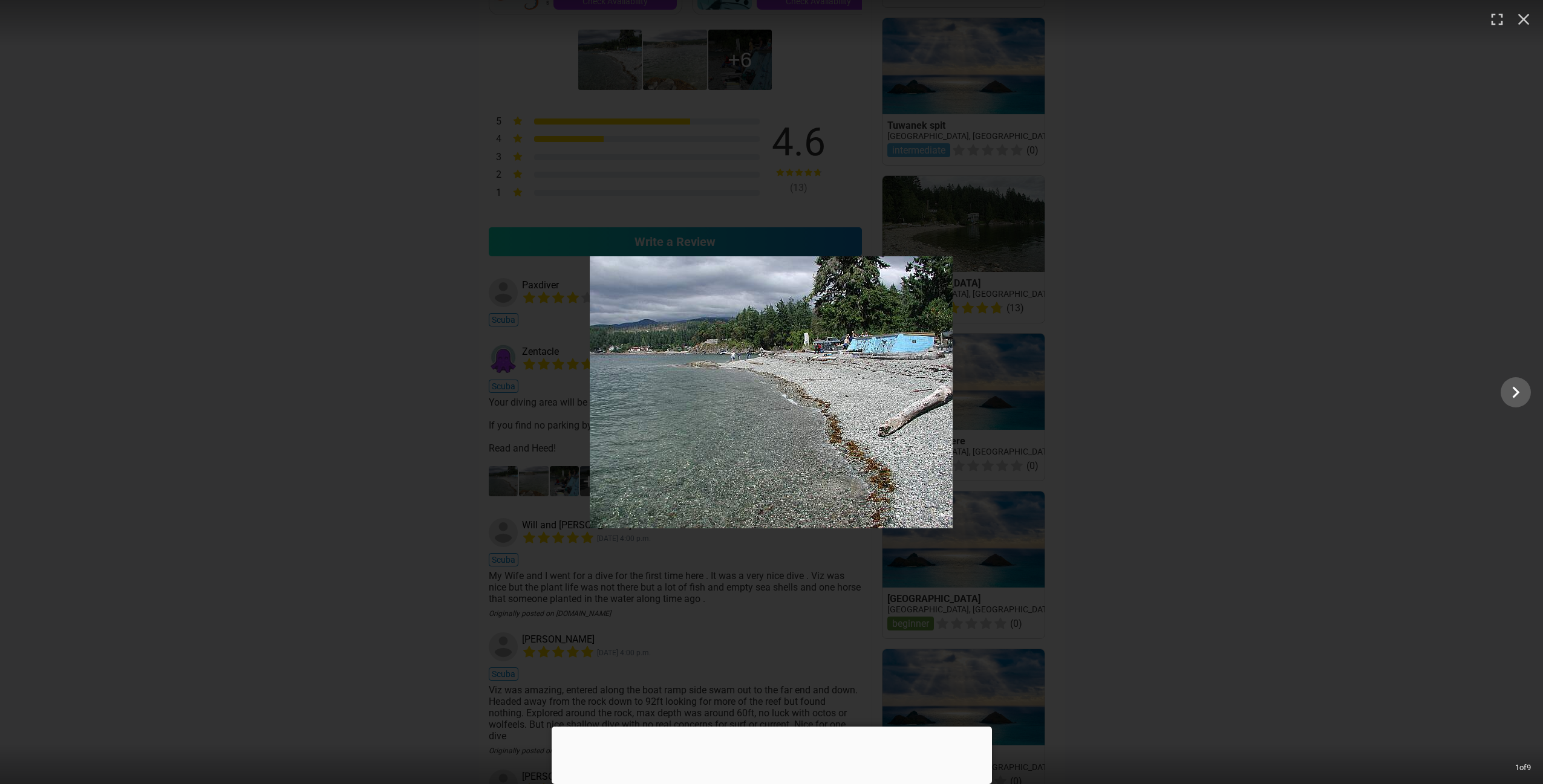
click at [415, 470] on div at bounding box center [772, 392] width 1543 height 272
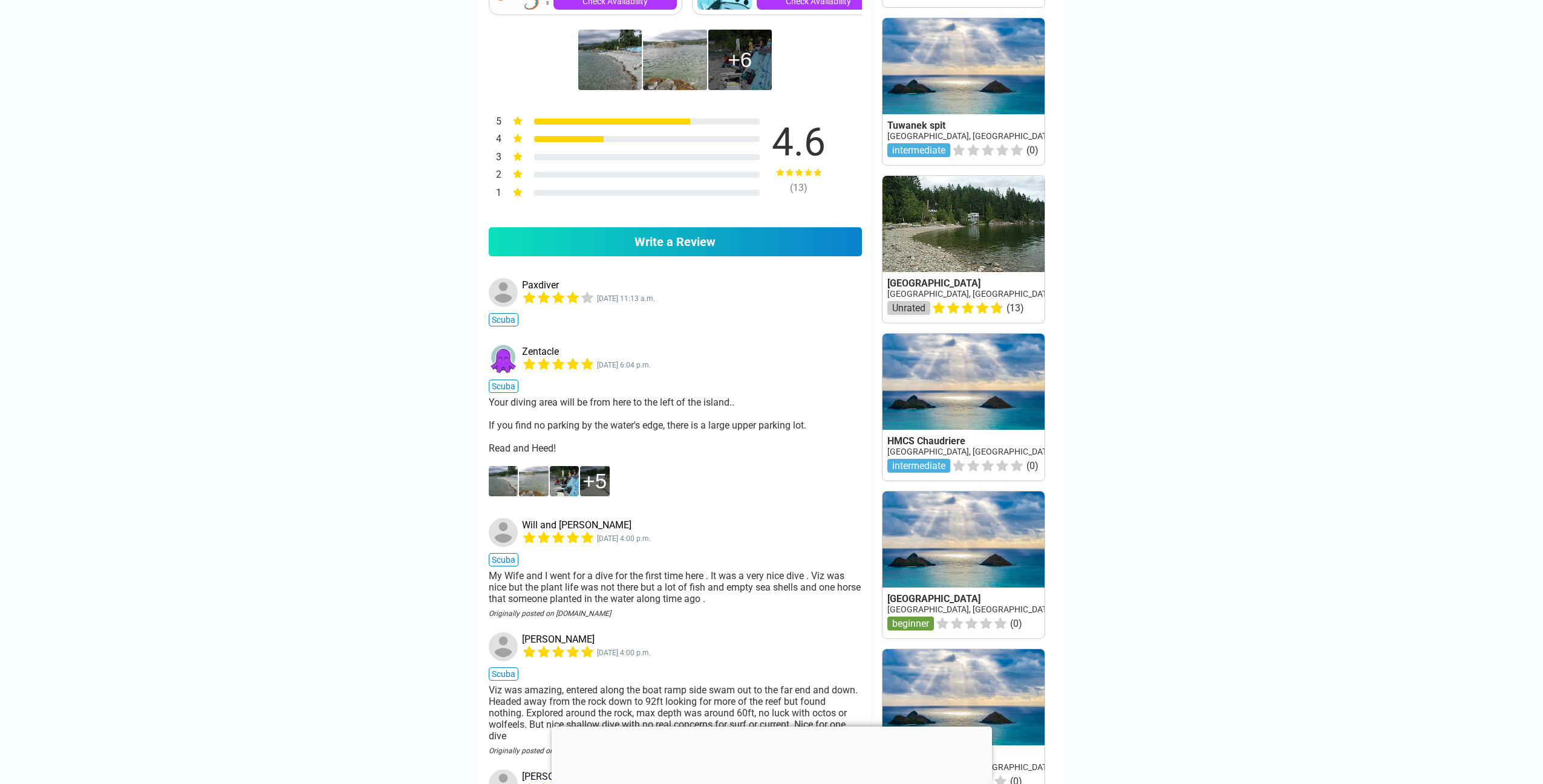
click at [532, 481] on img at bounding box center [534, 481] width 29 height 30
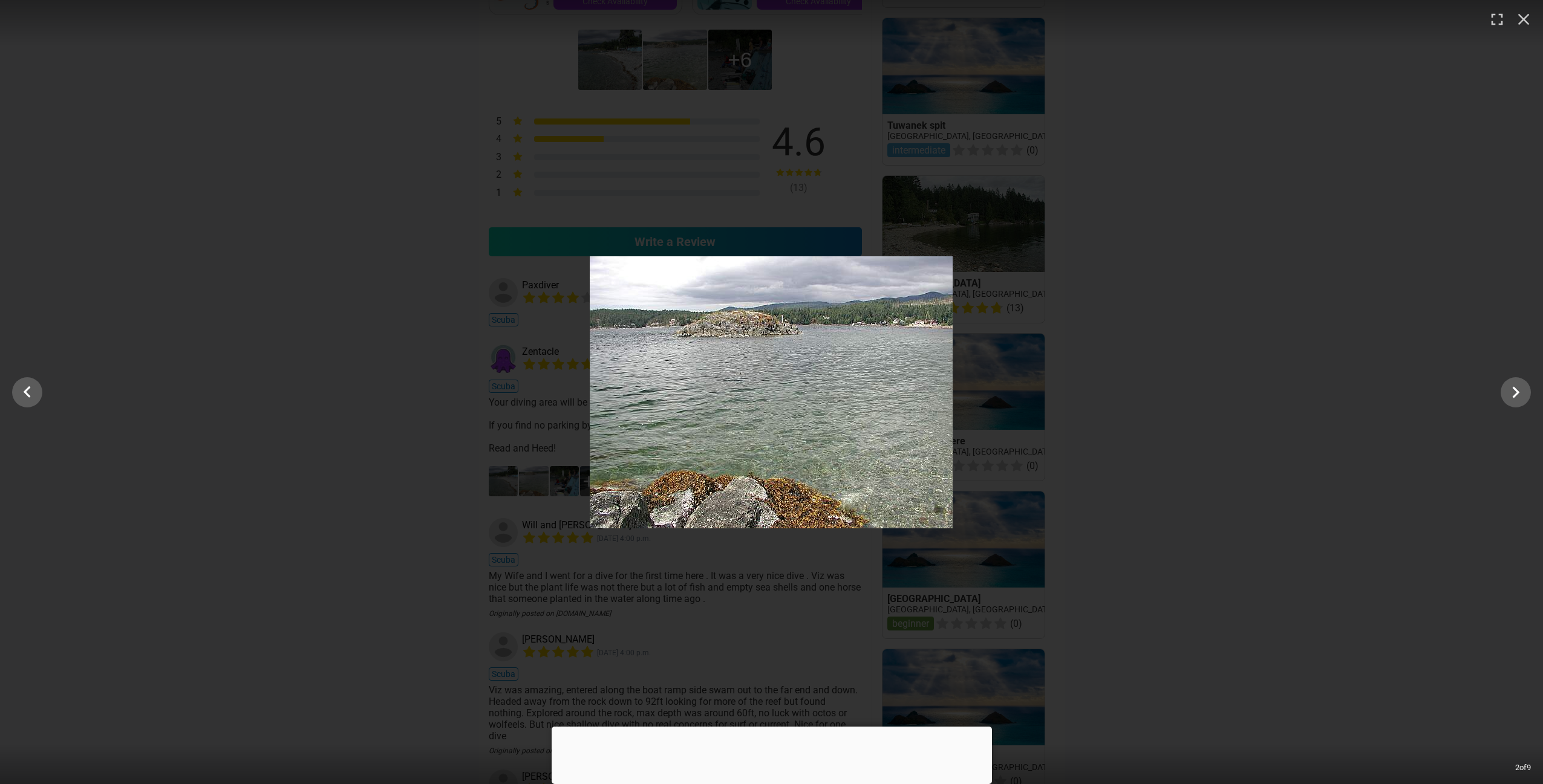
click at [433, 473] on div at bounding box center [772, 392] width 1543 height 272
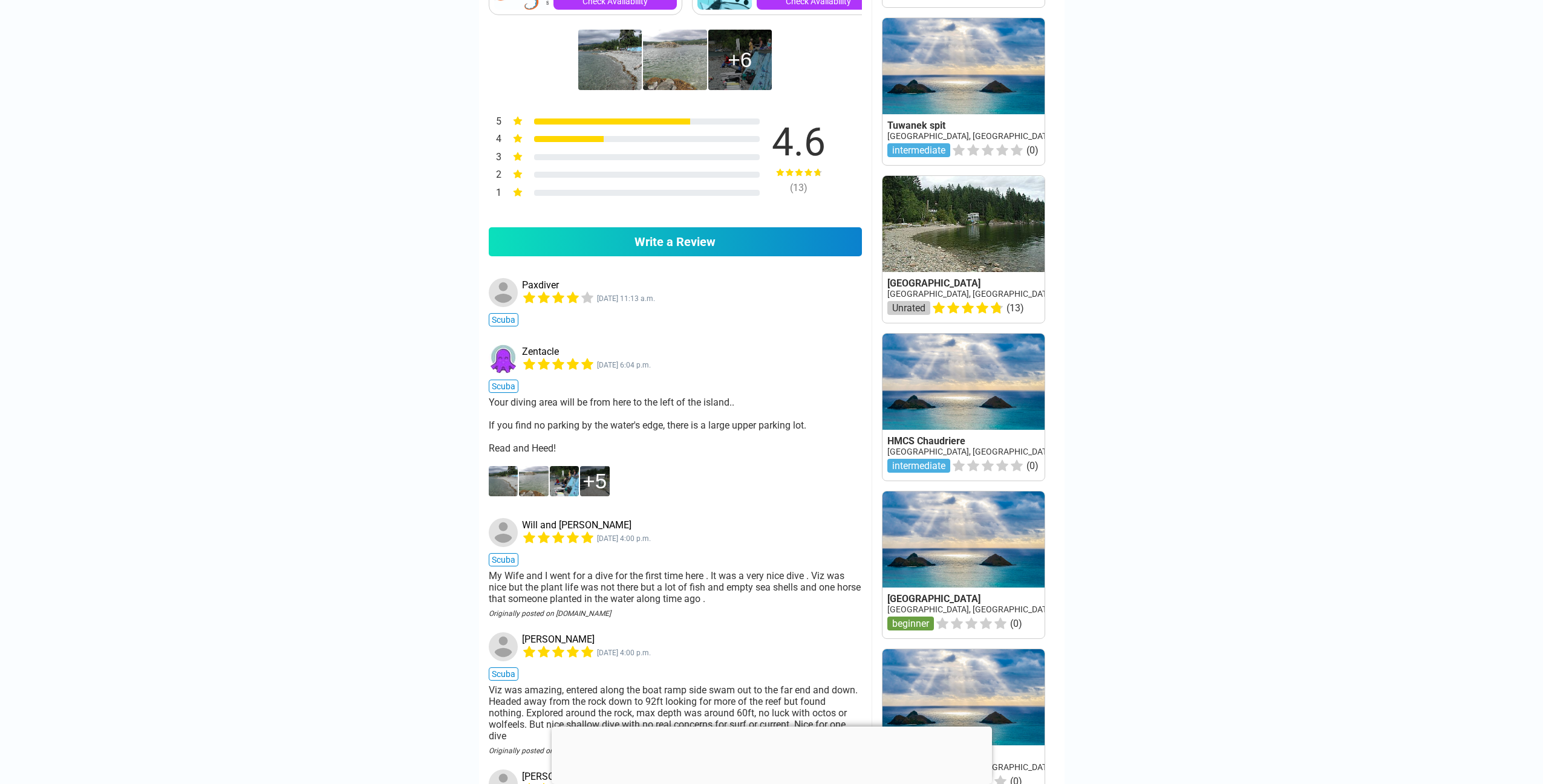
click at [568, 482] on img at bounding box center [565, 481] width 29 height 30
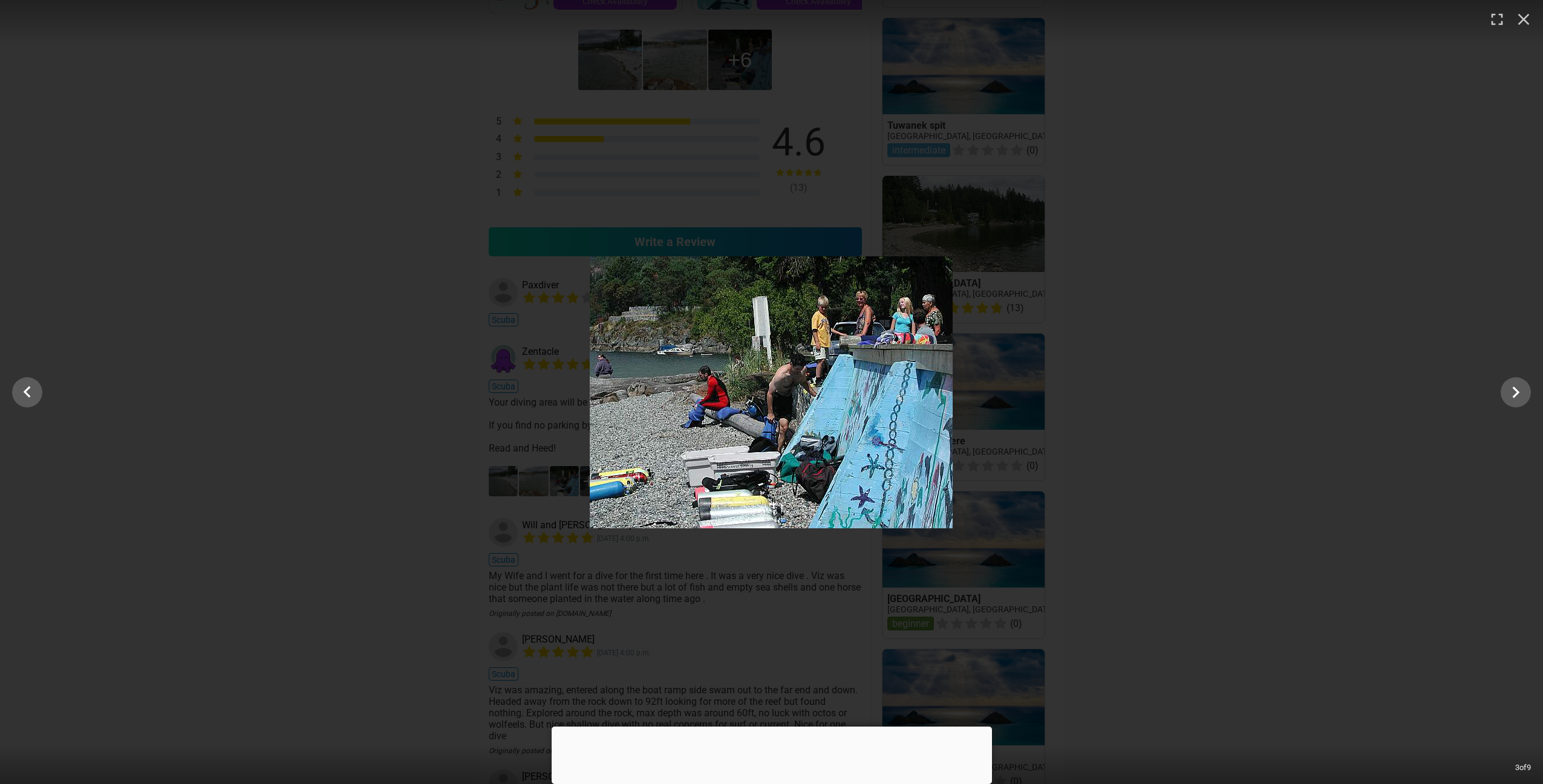
click at [450, 482] on div at bounding box center [772, 392] width 1543 height 272
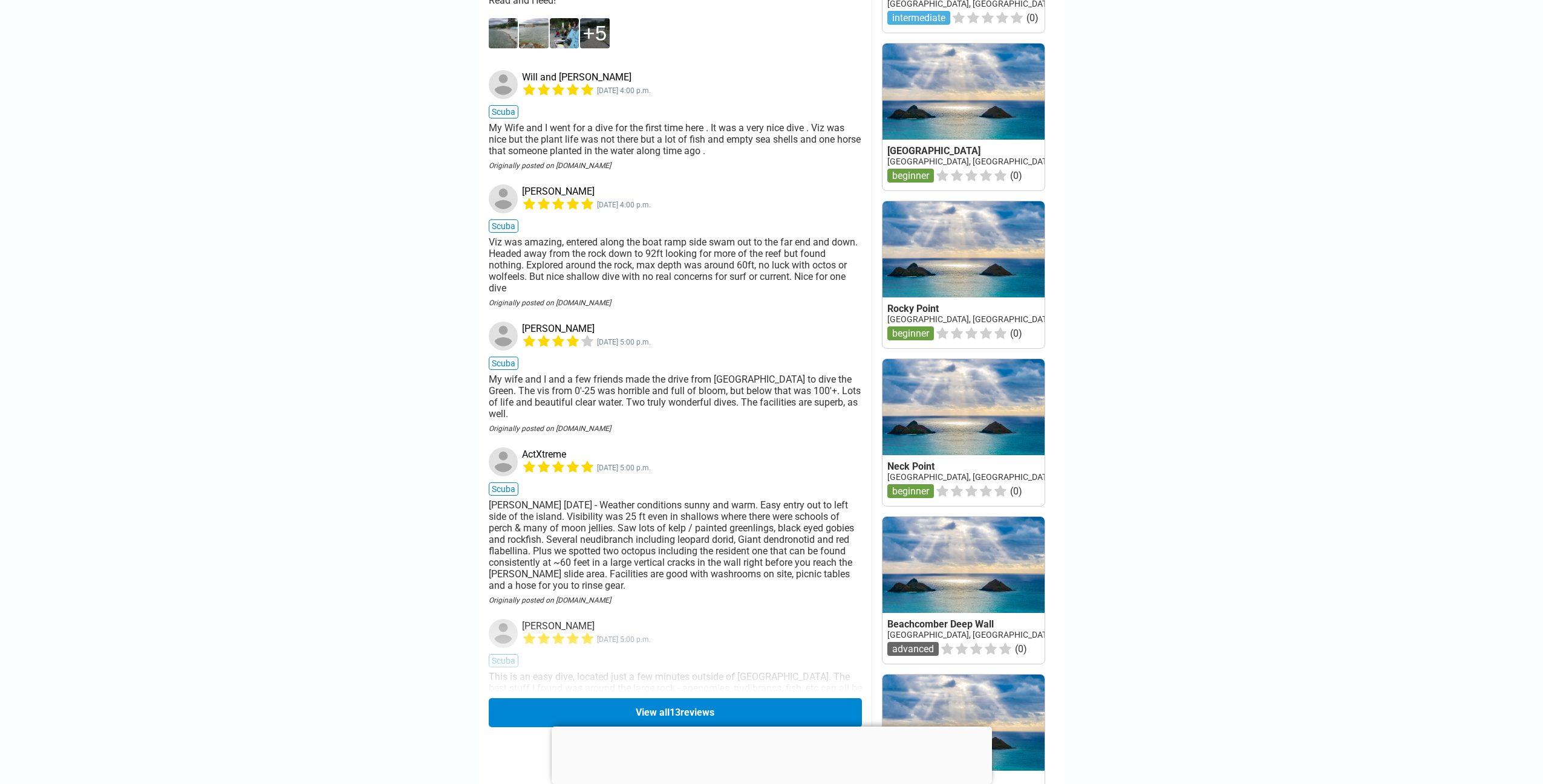
scroll to position [1239, 0]
